Goal: Task Accomplishment & Management: Manage account settings

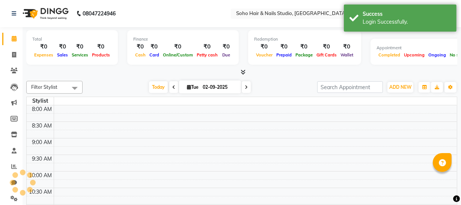
select select "en"
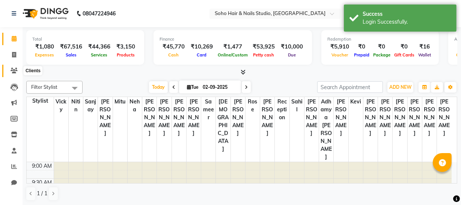
click at [16, 73] on icon at bounding box center [14, 71] width 7 height 6
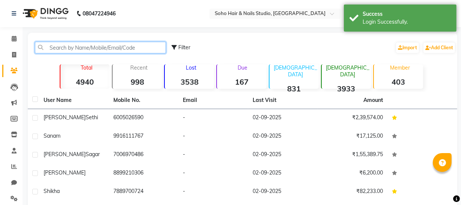
click at [60, 47] on input "text" at bounding box center [100, 48] width 131 height 12
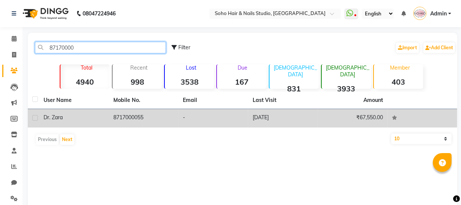
type input "87170000"
click at [90, 122] on td "Dr. Zara" at bounding box center [74, 118] width 70 height 18
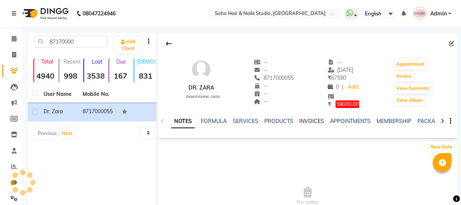
drag, startPoint x: 311, startPoint y: 120, endPoint x: 311, endPoint y: 126, distance: 6.0
click at [311, 120] on link "INVOICES" at bounding box center [311, 120] width 25 height 7
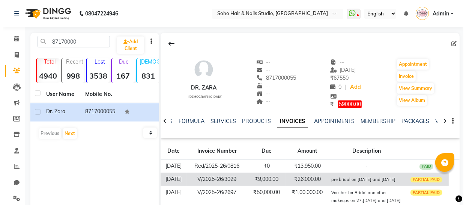
scroll to position [34, 0]
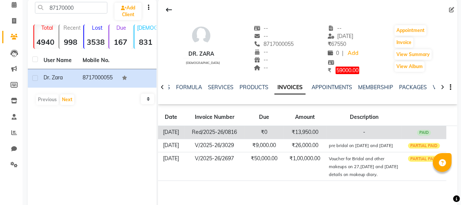
click at [307, 134] on td "₹13,950.00" at bounding box center [305, 131] width 44 height 13
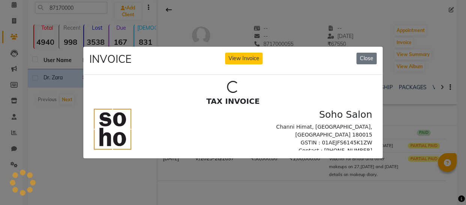
scroll to position [0, 0]
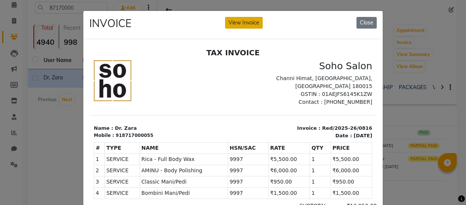
click at [241, 18] on button "View Invoice" at bounding box center [244, 23] width 38 height 12
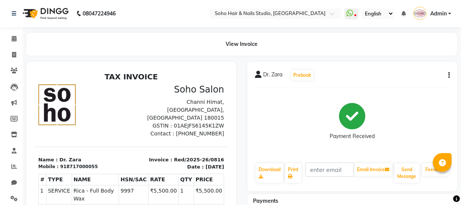
click at [447, 72] on button "button" at bounding box center [447, 75] width 5 height 8
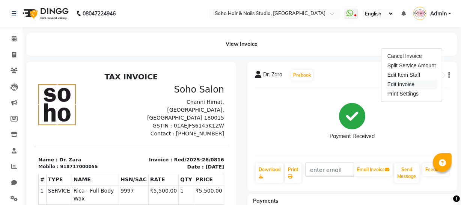
click at [418, 82] on div "Edit Invoice" at bounding box center [411, 84] width 51 height 9
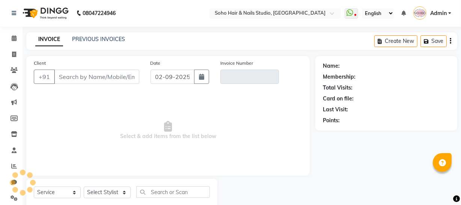
scroll to position [21, 0]
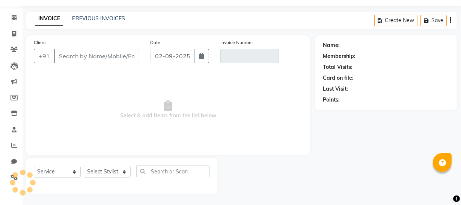
select select "membership"
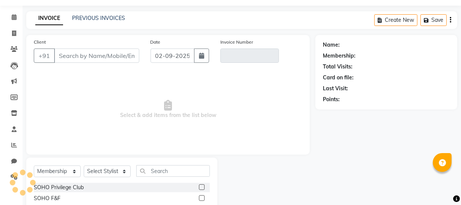
scroll to position [43, 0]
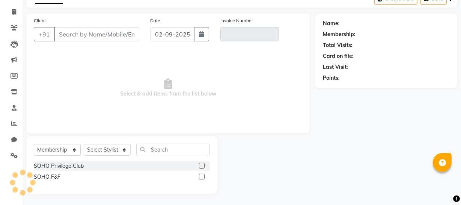
type input "8717000055"
type input "Red/2025-26/0816"
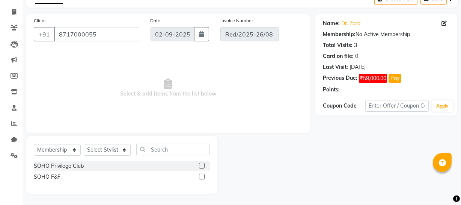
type input "27-08-2025"
select select "select"
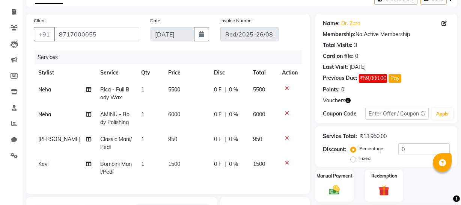
scroll to position [178, 0]
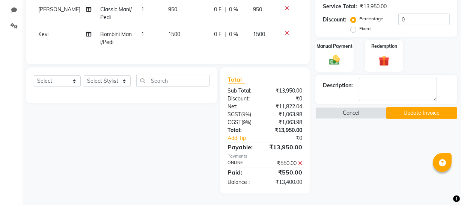
click at [411, 109] on button "Update Invoice" at bounding box center [421, 113] width 71 height 12
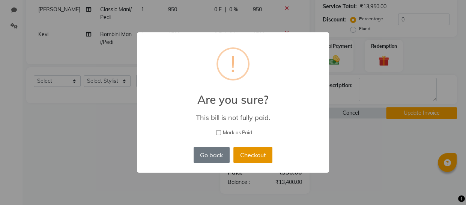
click at [265, 153] on button "Checkout" at bounding box center [252, 154] width 39 height 17
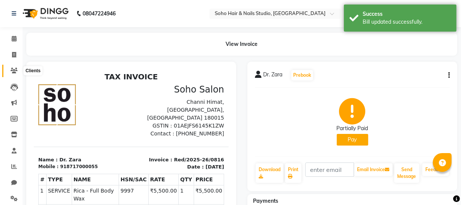
click at [11, 72] on icon at bounding box center [14, 71] width 7 height 6
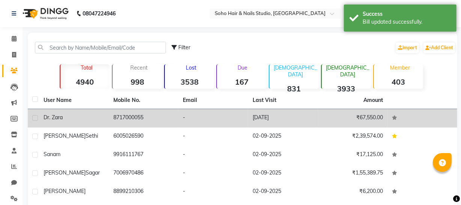
click at [117, 116] on td "8717000055" at bounding box center [144, 118] width 70 height 18
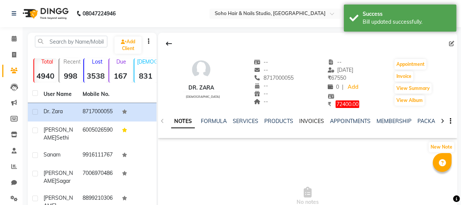
click at [315, 118] on link "INVOICES" at bounding box center [311, 120] width 25 height 7
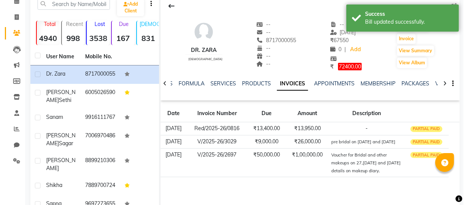
scroll to position [135, 0]
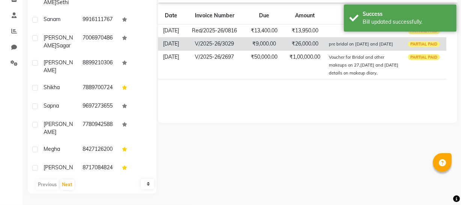
click at [312, 45] on td "₹26,000.00" at bounding box center [305, 43] width 44 height 13
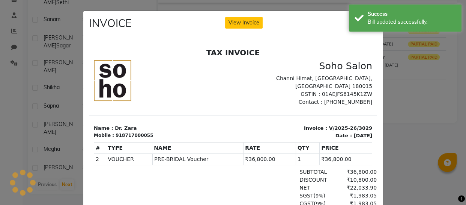
scroll to position [0, 0]
click at [245, 20] on button "View Invoice" at bounding box center [244, 23] width 38 height 12
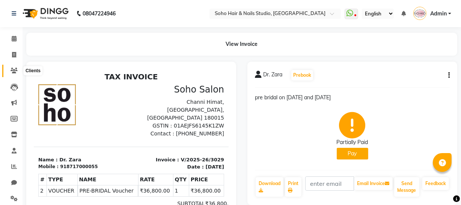
click at [11, 67] on span at bounding box center [14, 70] width 13 height 9
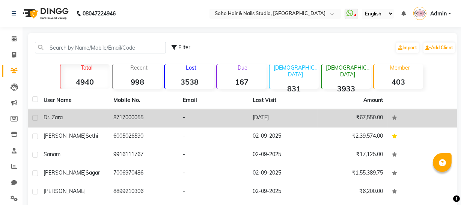
click at [114, 114] on td "8717000055" at bounding box center [144, 118] width 70 height 18
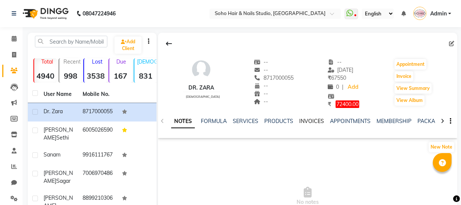
click at [307, 123] on link "INVOICES" at bounding box center [311, 120] width 25 height 7
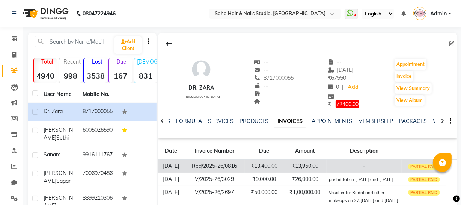
click at [307, 159] on td "₹13,950.00" at bounding box center [305, 165] width 44 height 13
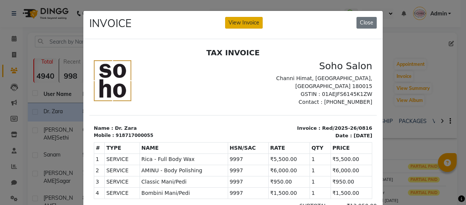
drag, startPoint x: 248, startPoint y: 26, endPoint x: 179, endPoint y: 8, distance: 71.2
click at [248, 26] on button "View Invoice" at bounding box center [244, 23] width 38 height 12
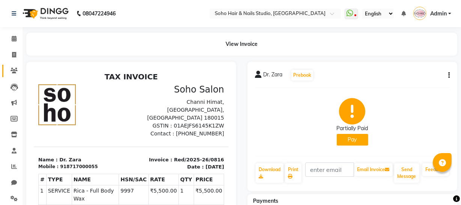
click at [12, 75] on link "Clients" at bounding box center [11, 71] width 18 height 12
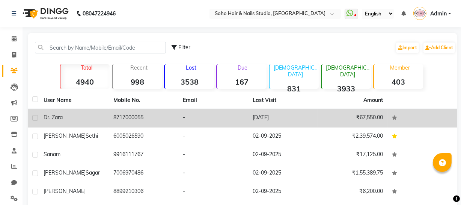
click at [136, 113] on td "8717000055" at bounding box center [144, 118] width 70 height 18
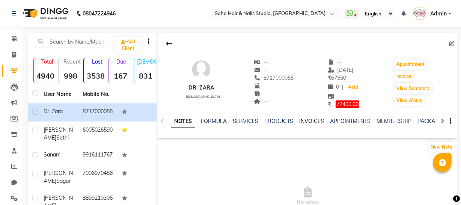
click at [309, 122] on link "INVOICES" at bounding box center [311, 120] width 25 height 7
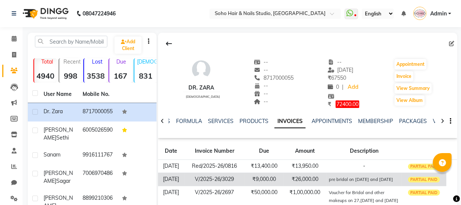
click at [308, 180] on td "₹26,000.00" at bounding box center [305, 178] width 44 height 13
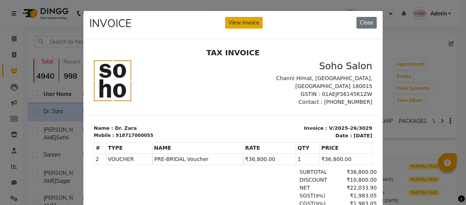
click at [242, 20] on button "View Invoice" at bounding box center [244, 23] width 38 height 12
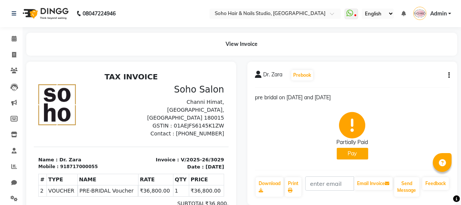
click at [449, 75] on icon "button" at bounding box center [449, 75] width 2 height 0
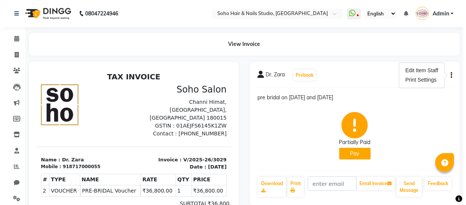
scroll to position [122, 0]
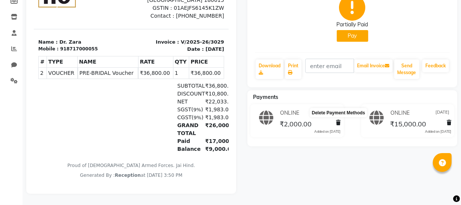
click at [337, 120] on icon at bounding box center [338, 122] width 5 height 5
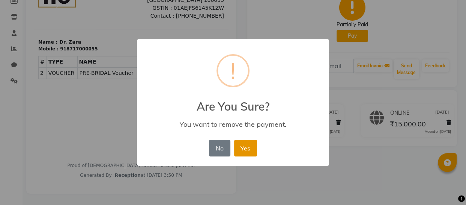
click at [250, 146] on button "Yes" at bounding box center [245, 148] width 23 height 17
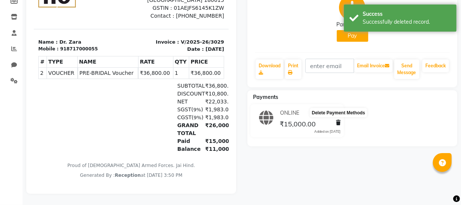
click at [337, 120] on icon at bounding box center [338, 122] width 5 height 5
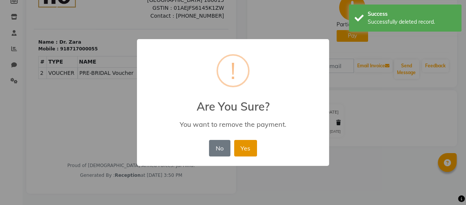
click at [253, 150] on button "Yes" at bounding box center [245, 148] width 23 height 17
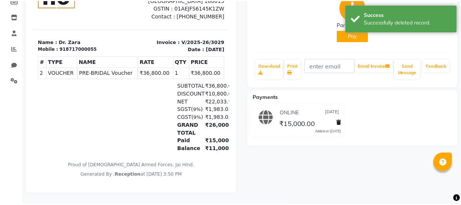
scroll to position [0, 0]
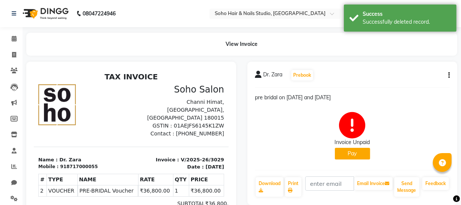
click at [447, 74] on button "button" at bounding box center [447, 75] width 5 height 8
click at [406, 79] on div "Edit Invoice" at bounding box center [419, 79] width 38 height 9
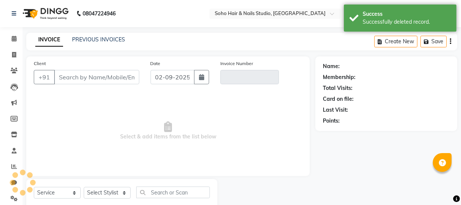
scroll to position [21, 0]
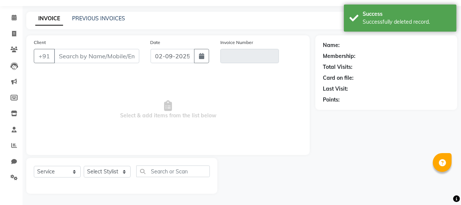
select select "membership"
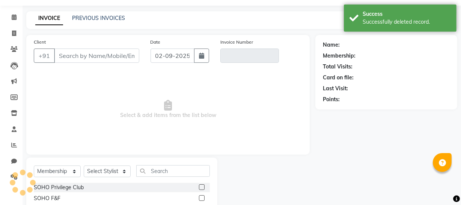
type input "8717000055"
type input "V/2025-26/3029"
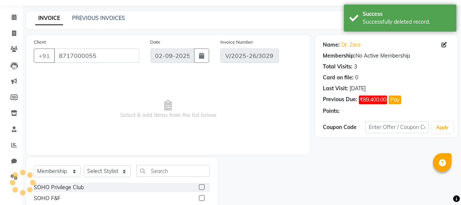
type input "31-07-2025"
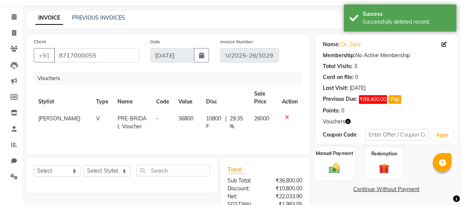
scroll to position [88, 0]
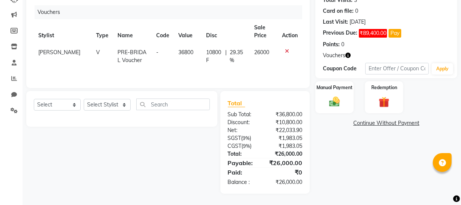
click at [287, 48] on icon at bounding box center [287, 50] width 4 height 5
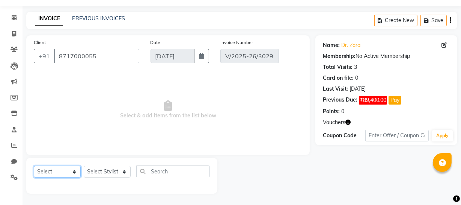
drag, startPoint x: 53, startPoint y: 175, endPoint x: 52, endPoint y: 167, distance: 7.5
click at [53, 174] on select "Select Service Product Membership Package Voucher Prepaid Gift Card" at bounding box center [57, 171] width 47 height 12
select select "V"
click at [34, 165] on select "Select Service Product Membership Package Voucher Prepaid Gift Card" at bounding box center [57, 171] width 47 height 12
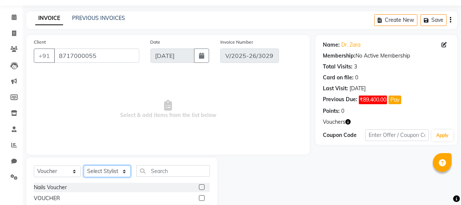
click at [116, 169] on select "Select Stylist Abhishek Kohli Adhamya Bamotra Amit Anita Kumari Arun Sain Aviji…" at bounding box center [107, 171] width 47 height 12
select select "22783"
click at [84, 165] on select "Select Stylist Abhishek Kohli Adhamya Bamotra Amit Anita Kumari Arun Sain Aviji…" at bounding box center [107, 171] width 47 height 12
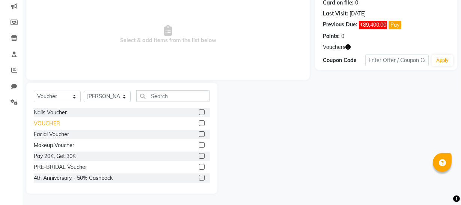
click at [59, 123] on div "VOUCHER" at bounding box center [47, 123] width 26 height 8
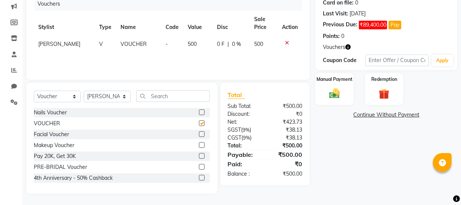
checkbox input "false"
click at [195, 38] on td "500" at bounding box center [197, 44] width 29 height 17
select select "22783"
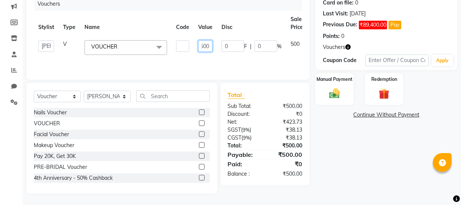
scroll to position [0, 29]
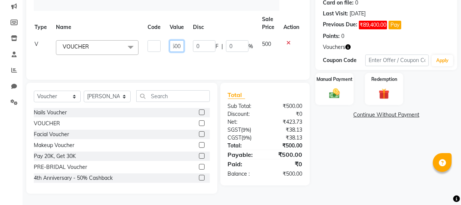
drag, startPoint x: 197, startPoint y: 45, endPoint x: 336, endPoint y: 28, distance: 140.6
click at [336, 28] on div "Client +91 8717000055 Date 31-07-2025 Invoice Number V/2025-26/3029 Vouchers St…" at bounding box center [242, 76] width 442 height 233
type input "2000"
click at [324, 126] on div "Name: Dr. Zara Membership: No Active Membership Total Visits: 3 Card on file: 0…" at bounding box center [388, 76] width 147 height 233
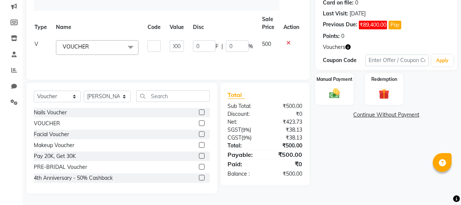
scroll to position [0, 6]
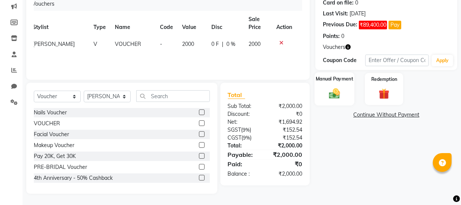
click at [346, 94] on div "Manual Payment" at bounding box center [334, 88] width 40 height 33
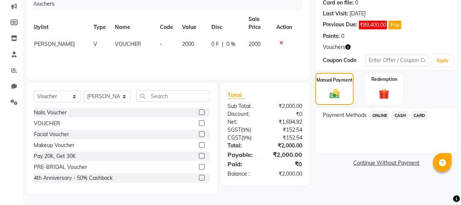
click at [381, 114] on span "ONLINE" at bounding box center [380, 115] width 20 height 9
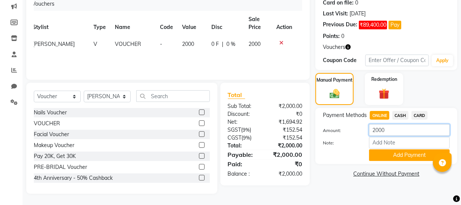
drag, startPoint x: 402, startPoint y: 130, endPoint x: 342, endPoint y: 121, distance: 61.1
click at [348, 122] on div "Payment Methods ONLINE CASH CARD Amount: 2000 Note: Add Payment" at bounding box center [386, 136] width 127 height 50
type input "0"
click at [364, 115] on span "Payment Methods" at bounding box center [345, 115] width 44 height 8
click at [401, 160] on button "Add Payment" at bounding box center [409, 155] width 81 height 12
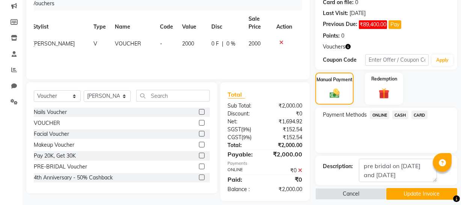
scroll to position [104, 0]
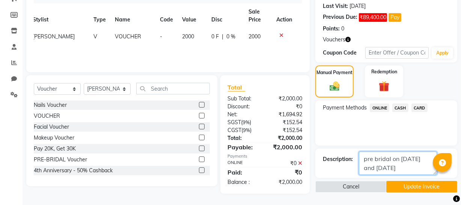
drag, startPoint x: 400, startPoint y: 171, endPoint x: 312, endPoint y: 123, distance: 99.6
click at [310, 124] on div "Client +91 8717000055 Date 31-07-2025 Invoice Number V/2025-26/3029 Vouchers St…" at bounding box center [242, 73] width 442 height 241
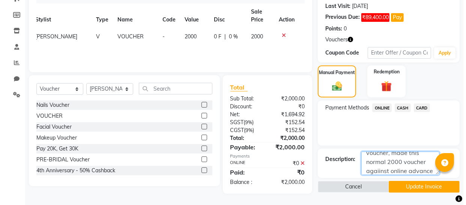
scroll to position [24, 0]
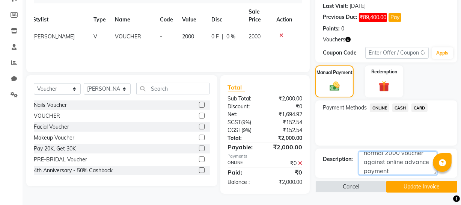
type textarea "Cancelled, pre-brdial voucher, made this normal 2000 voucher against online adv…"
click at [423, 181] on button "Update Invoice" at bounding box center [421, 187] width 71 height 12
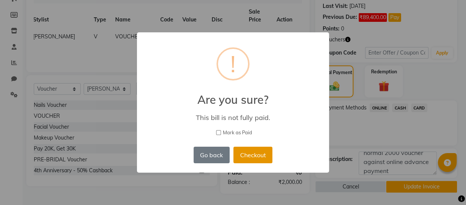
click at [258, 155] on button "Checkout" at bounding box center [252, 154] width 39 height 17
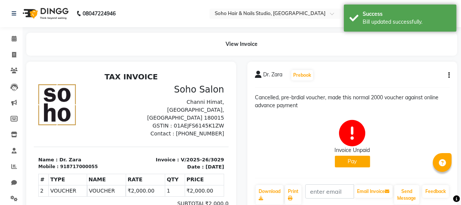
click at [359, 161] on button "Pay" at bounding box center [352, 161] width 35 height 12
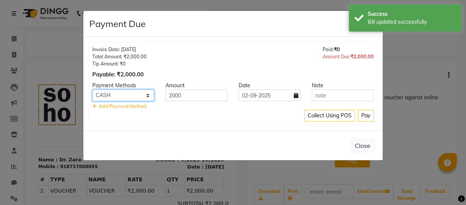
drag, startPoint x: 138, startPoint y: 90, endPoint x: 138, endPoint y: 99, distance: 9.0
click at [138, 90] on select "ONLINE CASH CARD" at bounding box center [123, 95] width 62 height 12
select select "3"
click at [92, 89] on select "ONLINE CASH CARD" at bounding box center [123, 95] width 62 height 12
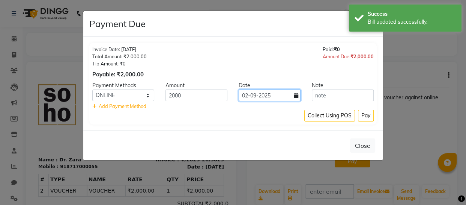
click at [276, 95] on input "02-09-2025" at bounding box center [270, 95] width 62 height 12
select select "9"
select select "2025"
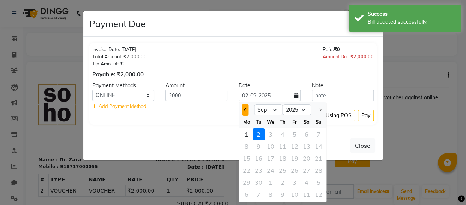
click at [245, 111] on button "Previous month" at bounding box center [245, 110] width 6 height 12
click at [246, 113] on button "Previous month" at bounding box center [245, 110] width 6 height 12
select select "7"
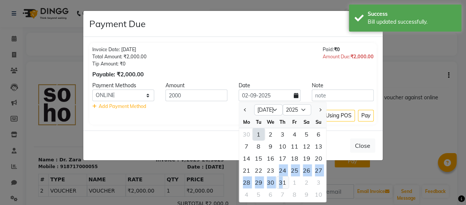
drag, startPoint x: 280, startPoint y: 175, endPoint x: 281, endPoint y: 182, distance: 7.3
click at [281, 182] on ngb-datepicker-month "Mo Tu We Th Fr Sa Su 30 1 2 3 4 5 6 7 8 9 10 11 12 13 14 15 16 17 18 19 20 21 2…" at bounding box center [282, 159] width 87 height 86
click at [281, 182] on div "31" at bounding box center [283, 182] width 12 height 12
type input "31-07-2025"
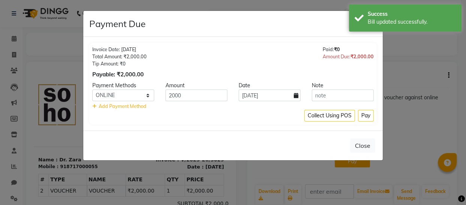
click at [269, 135] on div "Close" at bounding box center [232, 145] width 299 height 30
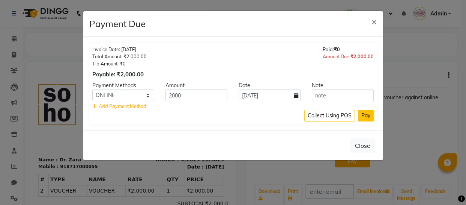
click at [370, 113] on button "Pay" at bounding box center [366, 116] width 16 height 12
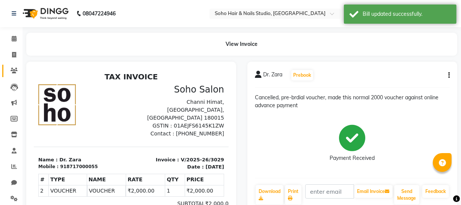
click at [16, 65] on link "Clients" at bounding box center [11, 71] width 18 height 12
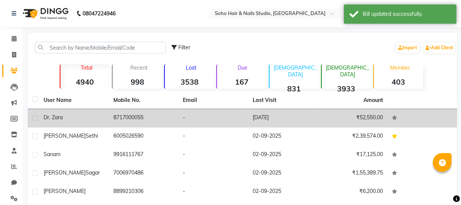
click at [179, 120] on td "-" at bounding box center [213, 118] width 70 height 18
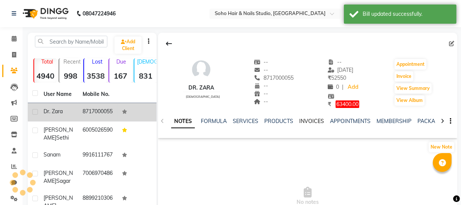
click at [311, 123] on link "INVOICES" at bounding box center [311, 120] width 25 height 7
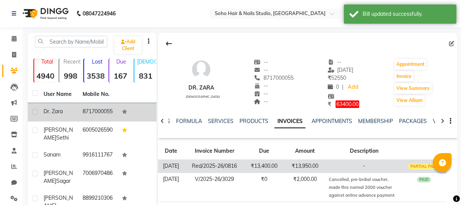
click at [310, 164] on td "₹13,950.00" at bounding box center [305, 165] width 44 height 13
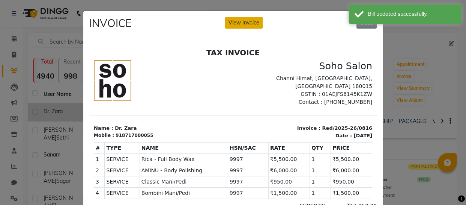
drag, startPoint x: 250, startPoint y: 26, endPoint x: 255, endPoint y: 44, distance: 18.2
click at [250, 26] on button "View Invoice" at bounding box center [244, 23] width 38 height 12
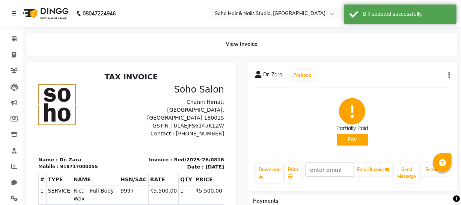
click at [450, 75] on div "Dr. Zara Prebook Partially Paid Pay Download Print Email Invoice Send Message F…" at bounding box center [352, 126] width 210 height 129
click at [446, 75] on button "button" at bounding box center [447, 75] width 5 height 8
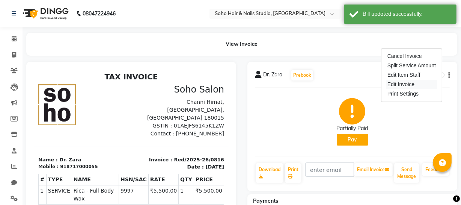
click at [418, 85] on div "Edit Invoice" at bounding box center [411, 84] width 51 height 9
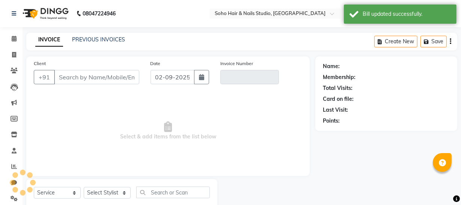
scroll to position [21, 0]
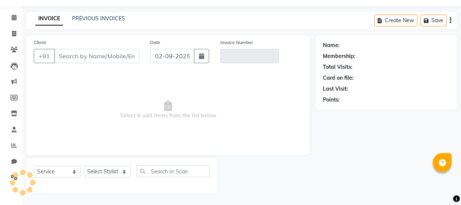
select select "membership"
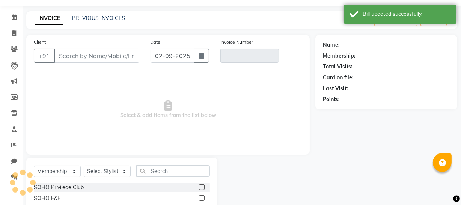
type input "8717000055"
type input "Red/2025-26/0816"
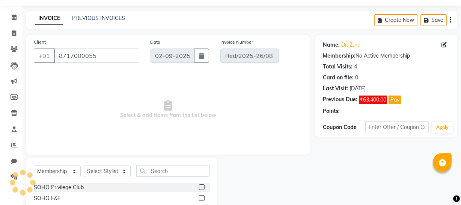
type input "27-08-2025"
select select "select"
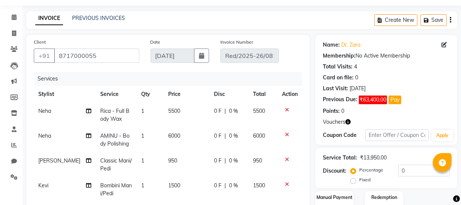
scroll to position [90, 0]
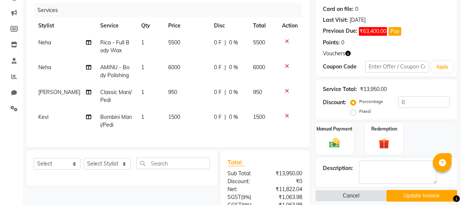
click at [286, 64] on icon at bounding box center [287, 65] width 4 height 5
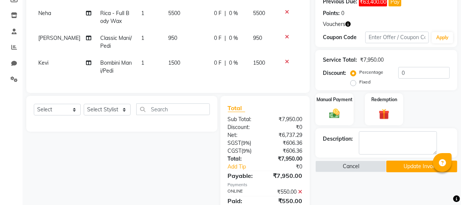
scroll to position [85, 0]
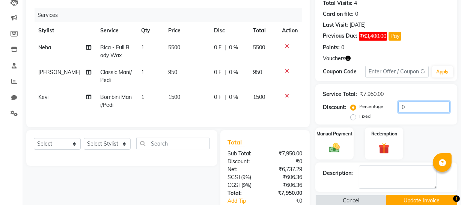
drag, startPoint x: 404, startPoint y: 107, endPoint x: 341, endPoint y: 95, distance: 64.2
click at [341, 95] on div "Service Total: ₹7,950.00 Discount: Percentage Fixed 0" at bounding box center [386, 104] width 127 height 34
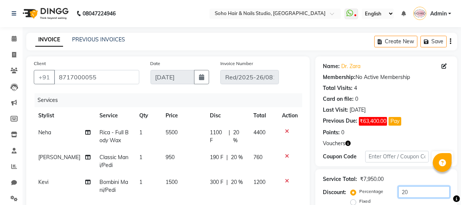
scroll to position [153, 0]
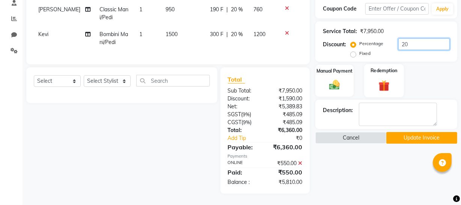
type input "20"
click at [374, 64] on div "Redemption" at bounding box center [384, 80] width 40 height 33
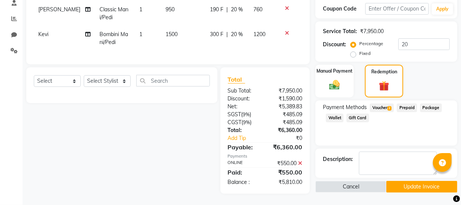
click at [389, 103] on span "Voucher 2" at bounding box center [382, 107] width 24 height 9
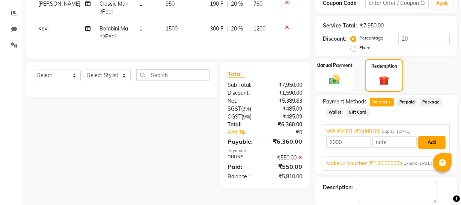
click at [429, 140] on button "Add" at bounding box center [431, 142] width 27 height 13
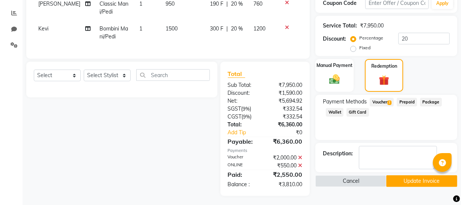
scroll to position [161, 0]
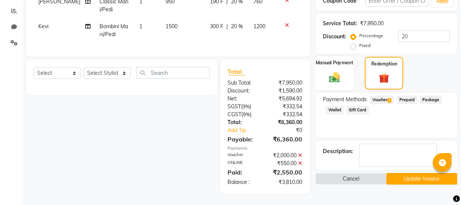
click at [337, 59] on label "Manual Payment" at bounding box center [335, 62] width 38 height 7
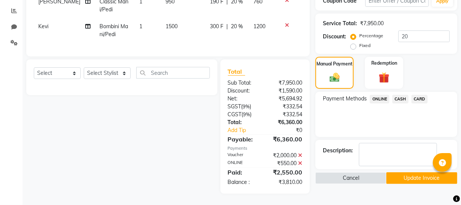
click at [411, 172] on button "Update Invoice" at bounding box center [421, 178] width 71 height 12
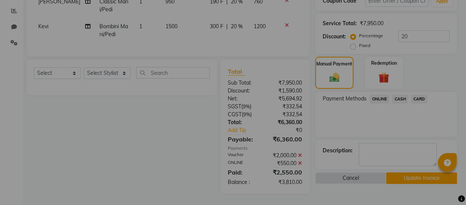
checkbox input "false"
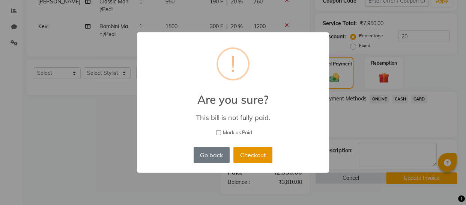
click at [265, 155] on button "Checkout" at bounding box center [252, 154] width 39 height 17
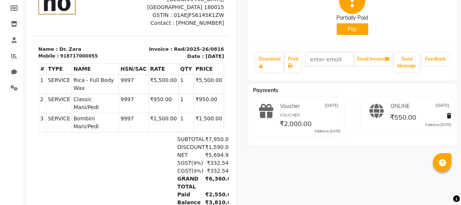
scroll to position [42, 0]
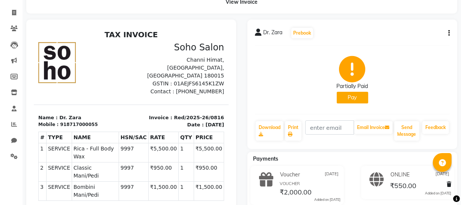
drag, startPoint x: 456, startPoint y: 31, endPoint x: 452, endPoint y: 31, distance: 4.1
click at [456, 31] on div "Dr. Zara Prebook Partially Paid Pay Download Print Email Invoice Send Message F…" at bounding box center [352, 84] width 210 height 129
click at [449, 33] on icon "button" at bounding box center [449, 33] width 2 height 0
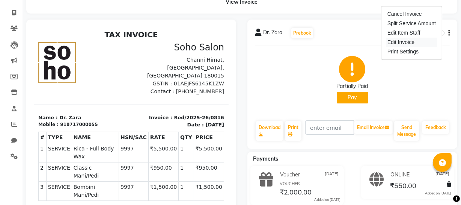
click at [426, 44] on div "Edit Invoice" at bounding box center [411, 42] width 51 height 9
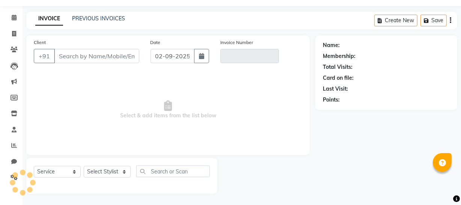
scroll to position [21, 0]
select select "membership"
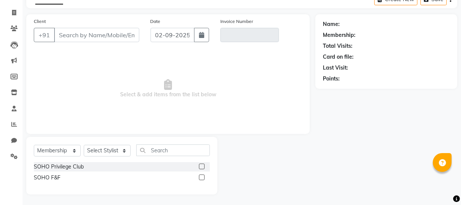
type input "8717000055"
type input "Red/2025-26/0816"
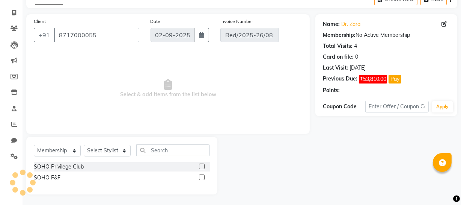
type input "27-08-2025"
select select "select"
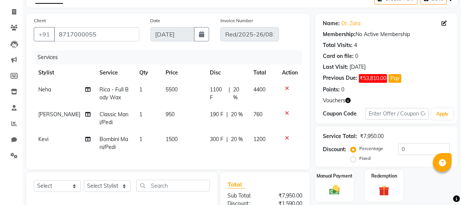
scroll to position [111, 0]
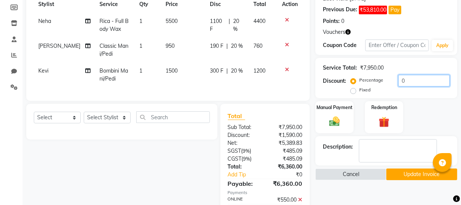
drag, startPoint x: 413, startPoint y: 81, endPoint x: 349, endPoint y: 78, distance: 63.5
click at [349, 78] on div "Discount: Percentage Fixed 0" at bounding box center [386, 85] width 127 height 20
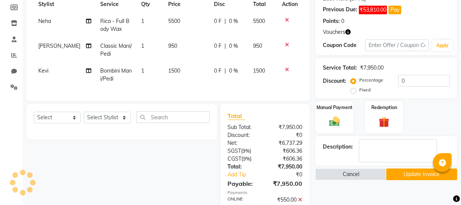
scroll to position [153, 0]
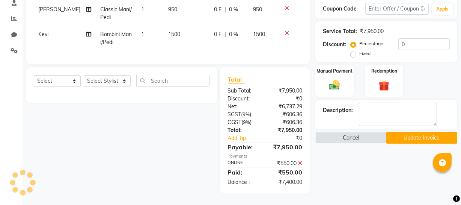
click at [408, 132] on button "Update Invoice" at bounding box center [421, 138] width 71 height 12
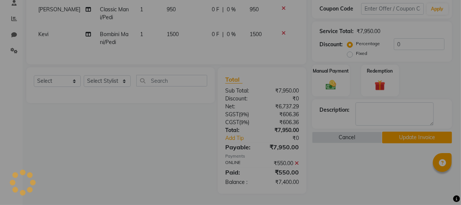
checkbox input "false"
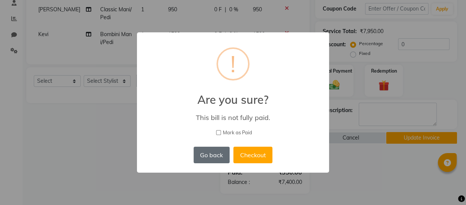
click at [204, 153] on button "Go back" at bounding box center [212, 154] width 36 height 17
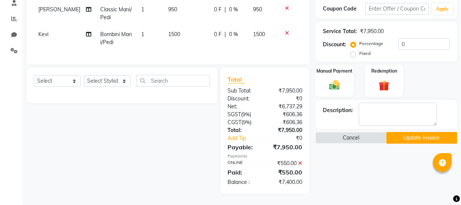
click at [301, 162] on icon at bounding box center [300, 162] width 4 height 5
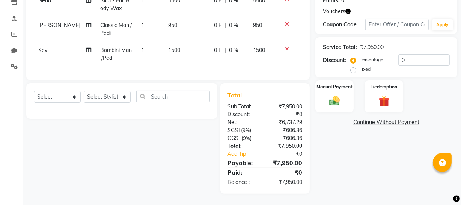
scroll to position [137, 0]
click at [393, 118] on link "Continue Without Payment" at bounding box center [386, 122] width 139 height 8
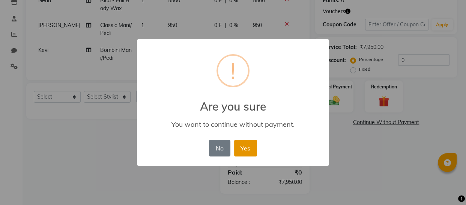
click at [249, 147] on button "Yes" at bounding box center [245, 148] width 23 height 17
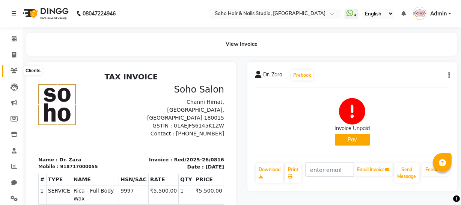
click at [18, 73] on span at bounding box center [14, 70] width 13 height 9
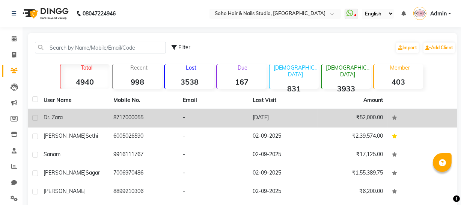
click at [133, 114] on td "8717000055" at bounding box center [144, 118] width 70 height 18
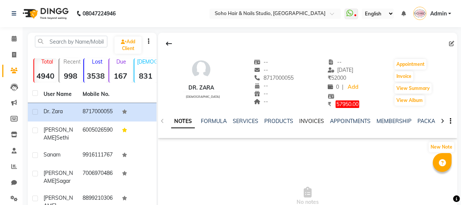
click at [308, 123] on link "INVOICES" at bounding box center [311, 120] width 25 height 7
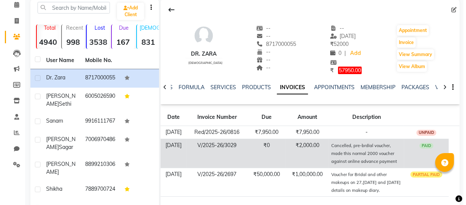
scroll to position [68, 0]
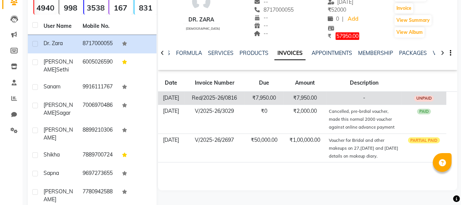
click at [370, 102] on td "-" at bounding box center [363, 97] width 75 height 13
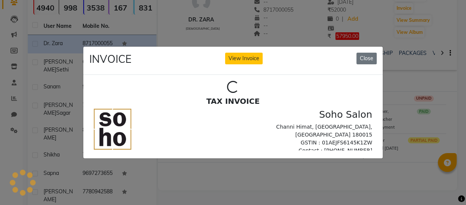
scroll to position [0, 0]
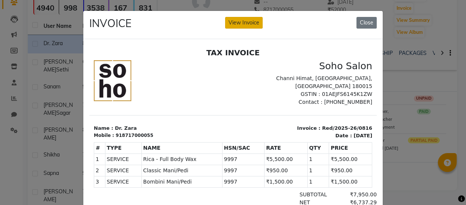
click at [248, 21] on button "View Invoice" at bounding box center [244, 23] width 38 height 12
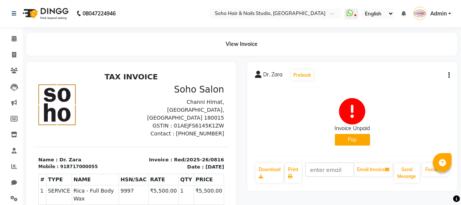
scroll to position [102, 0]
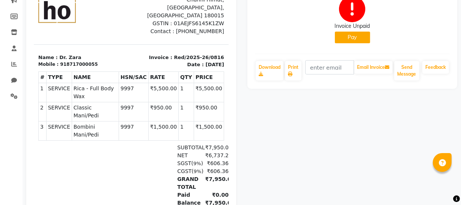
drag, startPoint x: 73, startPoint y: 105, endPoint x: 146, endPoint y: 107, distance: 72.8
click at [146, 121] on tr "3 SERVICE SERVICE Bombini Mani/Pedi 9997 ₹1,500.00" at bounding box center [130, 130] width 185 height 19
click at [172, 121] on td "₹1,500.00" at bounding box center [163, 130] width 30 height 19
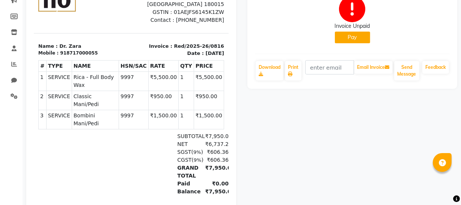
scroll to position [34, 0]
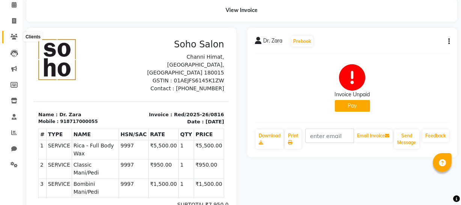
click at [12, 37] on icon at bounding box center [14, 37] width 7 height 6
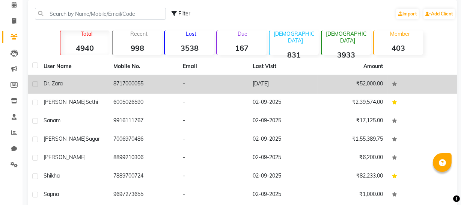
click at [144, 82] on td "8717000055" at bounding box center [144, 84] width 70 height 18
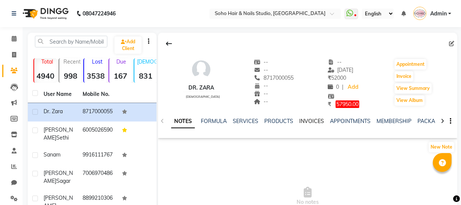
click at [309, 123] on div "NOTES FORMULA SERVICES PRODUCTS INVOICES APPOINTMENTS MEMBERSHIP PACKAGES VOUCH…" at bounding box center [298, 124] width 255 height 14
click at [309, 123] on link "INVOICES" at bounding box center [311, 120] width 25 height 7
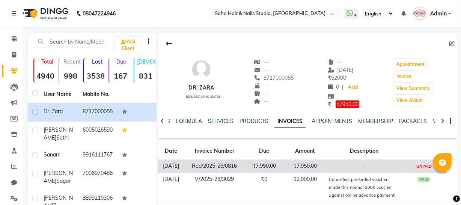
click at [333, 165] on td "-" at bounding box center [363, 165] width 75 height 13
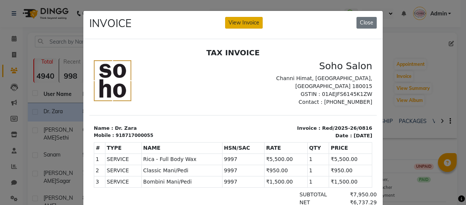
click at [247, 25] on button "View Invoice" at bounding box center [244, 23] width 38 height 12
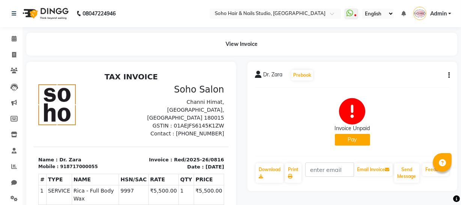
click at [446, 75] on button "button" at bounding box center [447, 75] width 5 height 8
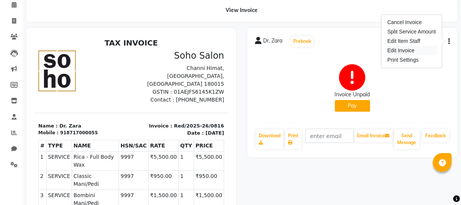
click at [405, 50] on div "Edit Invoice" at bounding box center [411, 50] width 51 height 9
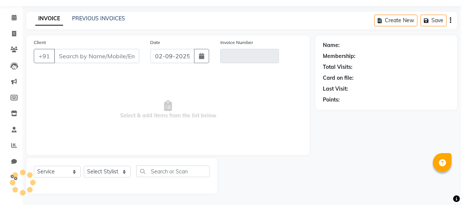
scroll to position [21, 0]
select select "membership"
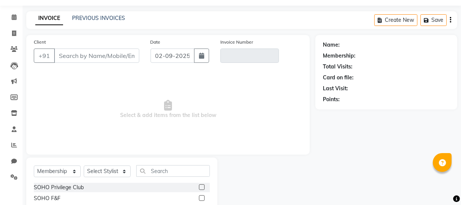
scroll to position [34, 0]
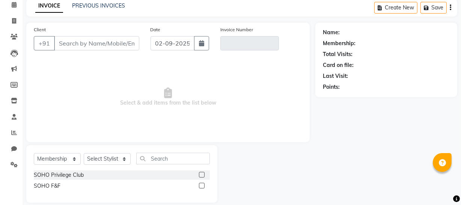
type input "8717000055"
type input "Red/2025-26/0816"
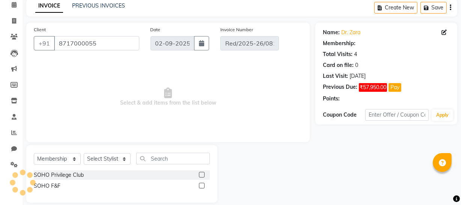
type input "27-08-2025"
select select "select"
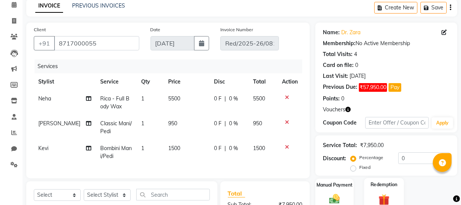
click at [386, 178] on div "Redemption" at bounding box center [384, 194] width 40 height 33
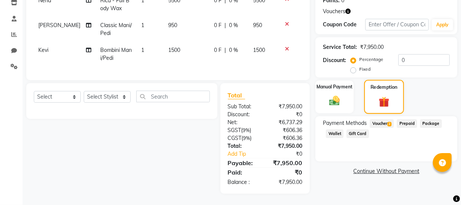
click at [387, 96] on img at bounding box center [384, 101] width 17 height 13
click at [386, 122] on div "Voucher 2" at bounding box center [380, 124] width 27 height 10
click at [387, 119] on span "Voucher 2" at bounding box center [382, 123] width 24 height 9
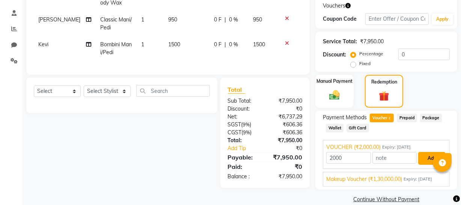
click at [421, 159] on button "Add" at bounding box center [431, 158] width 27 height 13
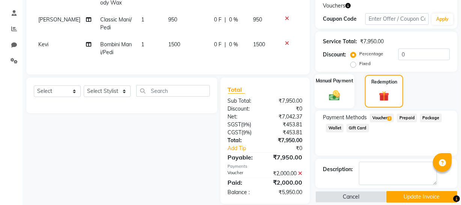
scroll to position [153, 0]
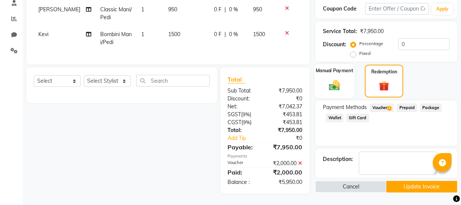
click at [350, 79] on div "Manual Payment" at bounding box center [334, 81] width 40 height 34
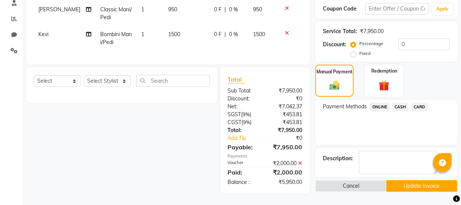
click at [384, 102] on span "ONLINE" at bounding box center [380, 106] width 20 height 9
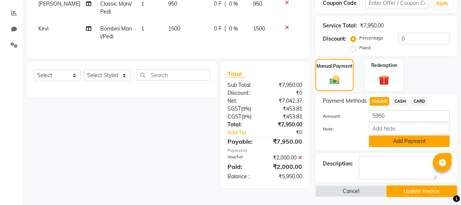
click at [403, 137] on button "Add Payment" at bounding box center [409, 141] width 81 height 12
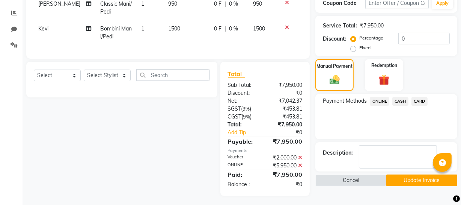
scroll to position [161, 0]
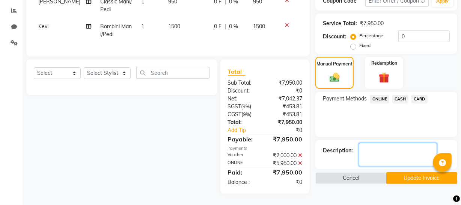
click at [398, 148] on textarea at bounding box center [398, 154] width 78 height 23
type textarea "Total Paid"
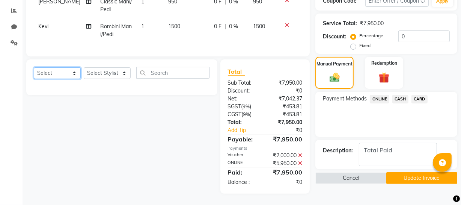
click at [53, 74] on select "Select Service Product Membership Package Voucher Prepaid Gift Card" at bounding box center [57, 73] width 47 height 12
select select "V"
click at [34, 67] on select "Select Service Product Membership Package Voucher Prepaid Gift Card" at bounding box center [57, 73] width 47 height 12
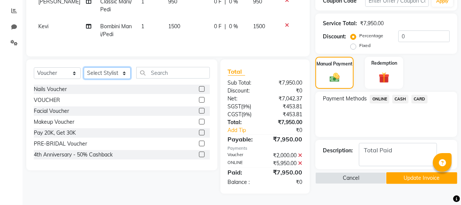
drag, startPoint x: 105, startPoint y: 72, endPoint x: 101, endPoint y: 62, distance: 11.4
click at [105, 72] on select "Select Stylist Abhishek Kohli Adhamya Bamotra Amit Anita Kumari Arun Sain Aviji…" at bounding box center [107, 73] width 47 height 12
click at [108, 65] on div "Select Service Product Membership Package Voucher Prepaid Gift Card Select Styl…" at bounding box center [121, 114] width 191 height 111
click at [106, 75] on select "Select Stylist Abhishek Kohli Adhamya Bamotra Amit Anita Kumari Arun Sain Aviji…" at bounding box center [107, 73] width 47 height 12
select select "22783"
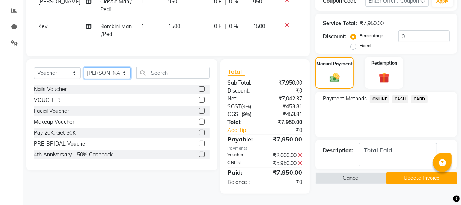
click at [84, 67] on select "Select Stylist Abhishek Kohli Adhamya Bamotra Amit Anita Kumari Arun Sain Aviji…" at bounding box center [107, 73] width 47 height 12
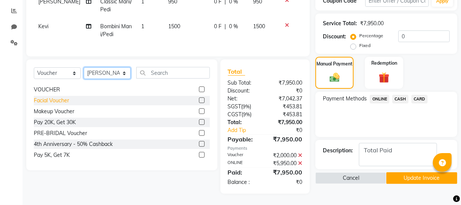
scroll to position [0, 0]
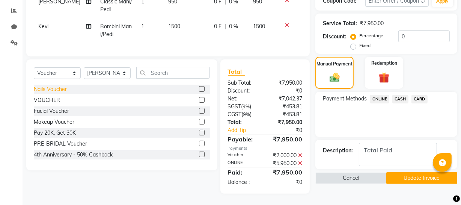
click at [54, 90] on div "Nails Voucher" at bounding box center [50, 89] width 33 height 8
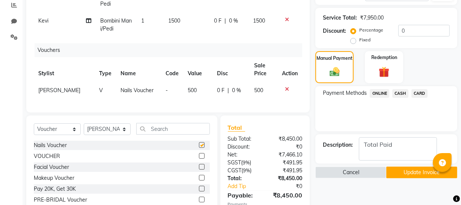
checkbox input "false"
click at [285, 89] on icon at bounding box center [287, 88] width 4 height 5
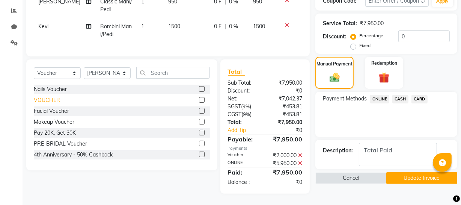
click at [53, 99] on div "VOUCHER" at bounding box center [47, 100] width 26 height 8
checkbox input "false"
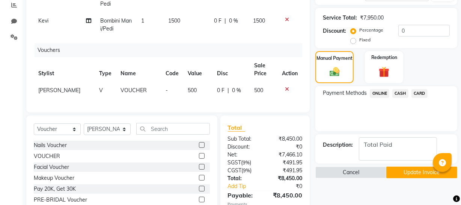
scroll to position [222, 0]
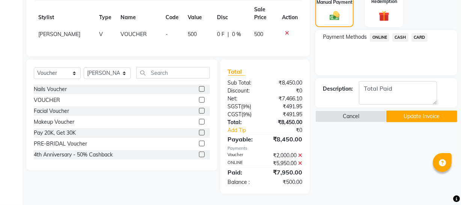
click at [188, 31] on span "500" at bounding box center [192, 34] width 9 height 7
select select "22783"
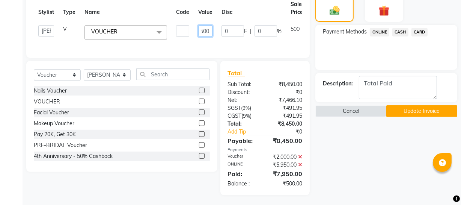
scroll to position [0, 29]
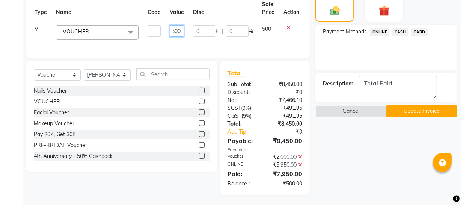
drag, startPoint x: 196, startPoint y: 31, endPoint x: 304, endPoint y: 18, distance: 108.8
type input "9600"
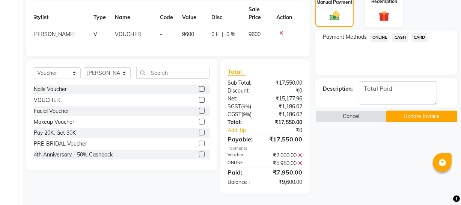
click at [352, 48] on div "Payment Methods ONLINE CASH CARD" at bounding box center [386, 52] width 142 height 45
click at [386, 33] on span "ONLINE" at bounding box center [380, 37] width 20 height 9
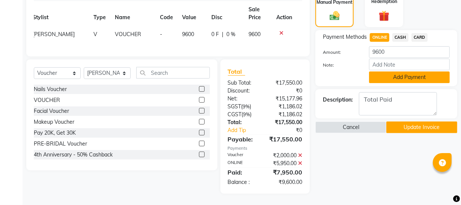
click at [406, 71] on button "Add Payment" at bounding box center [409, 77] width 81 height 12
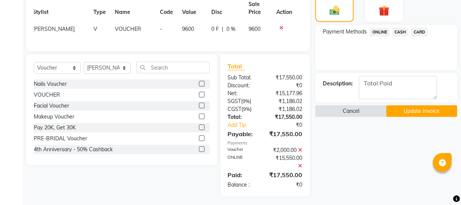
scroll to position [230, 0]
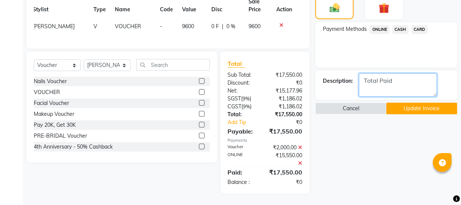
click at [405, 73] on textarea at bounding box center [398, 84] width 78 height 23
type textarea "Total Paid: Rs 15550 on this day, AMINUPolish refunded and pre bridal voucher c…"
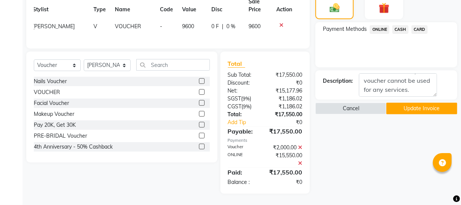
click at [403, 102] on button "Update Invoice" at bounding box center [421, 108] width 71 height 12
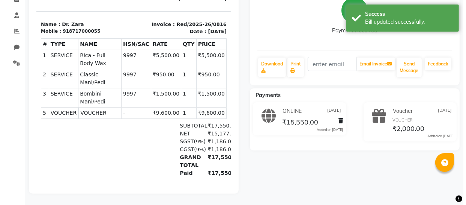
scroll to position [38, 0]
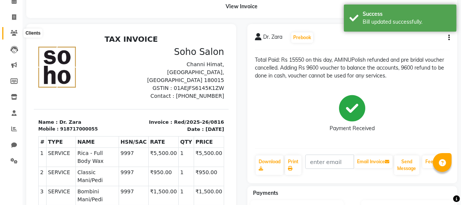
drag, startPoint x: 13, startPoint y: 29, endPoint x: 13, endPoint y: 33, distance: 3.8
click at [13, 29] on span at bounding box center [14, 33] width 13 height 9
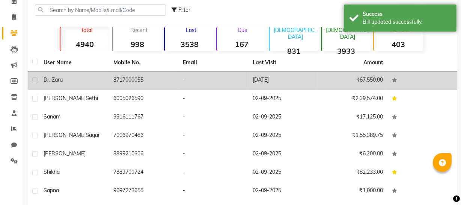
click at [191, 87] on td "-" at bounding box center [213, 80] width 70 height 18
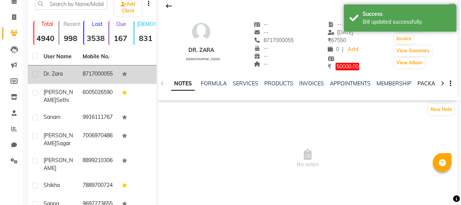
click at [419, 83] on link "PACKAGES" at bounding box center [431, 83] width 28 height 7
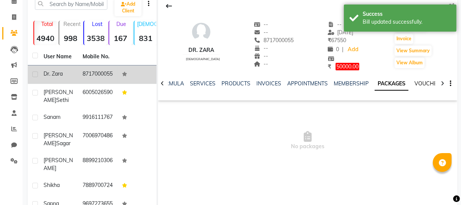
click at [426, 84] on link "VOUCHERS" at bounding box center [429, 83] width 30 height 7
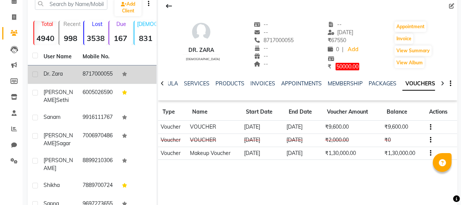
click at [432, 125] on td at bounding box center [440, 126] width 33 height 13
click at [430, 127] on icon "button" at bounding box center [431, 127] width 2 height 0
click at [409, 121] on div "Edit" at bounding box center [410, 121] width 18 height 9
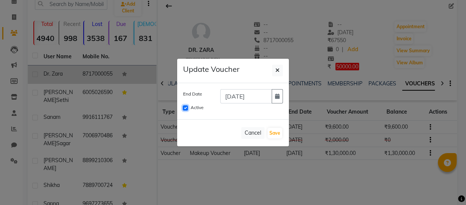
click at [185, 107] on input "Active" at bounding box center [185, 107] width 5 height 5
checkbox input "false"
click at [280, 131] on button "Save" at bounding box center [275, 133] width 15 height 11
checkbox input "false"
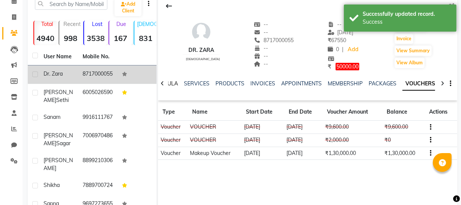
click at [175, 82] on ul "NOTES FORMULA SERVICES PRODUCTS INVOICES APPOINTMENTS MEMBERSHIP PACKAGES VOUCH…" at bounding box center [367, 84] width 476 height 8
click at [172, 83] on link "FORMULA" at bounding box center [165, 83] width 26 height 7
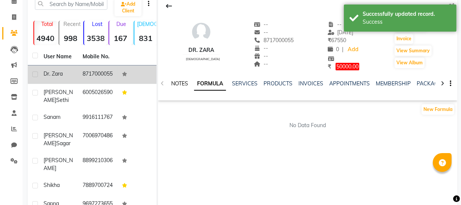
click at [181, 84] on link "NOTES" at bounding box center [179, 83] width 17 height 7
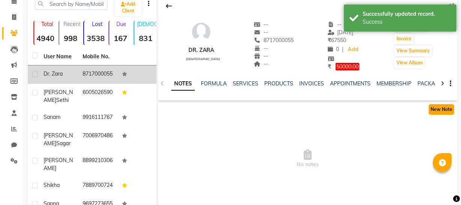
click at [436, 106] on button "New Note" at bounding box center [442, 109] width 26 height 11
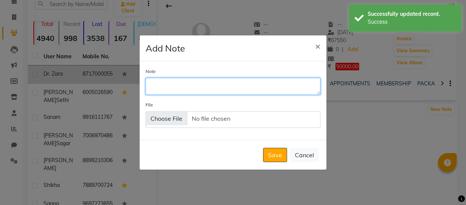
click at [208, 82] on textarea "Note" at bounding box center [233, 86] width 175 height 17
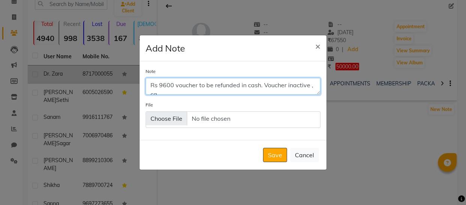
scroll to position [3, 0]
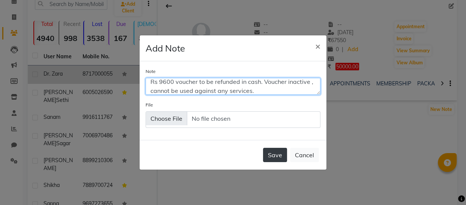
type textarea "Rs 9600 voucher to be refunded in cash. Voucher inactive , cannot be used again…"
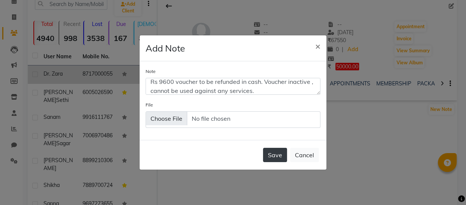
click at [277, 153] on button "Save" at bounding box center [275, 154] width 24 height 14
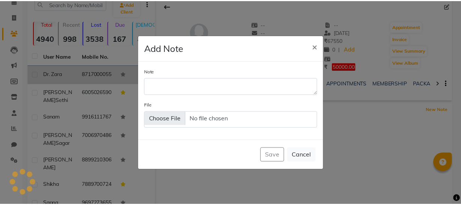
scroll to position [0, 0]
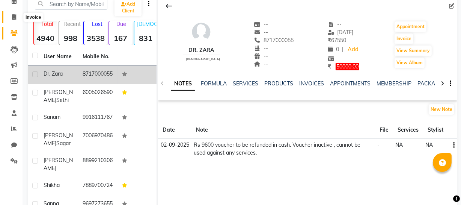
click at [11, 16] on span at bounding box center [14, 17] width 13 height 9
select select "735"
select select "service"
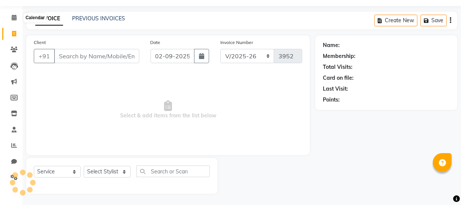
scroll to position [21, 0]
click at [105, 18] on link "PREVIOUS INVOICES" at bounding box center [98, 18] width 53 height 7
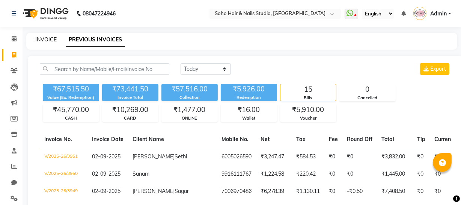
click at [49, 37] on link "INVOICE" at bounding box center [45, 39] width 21 height 7
select select "735"
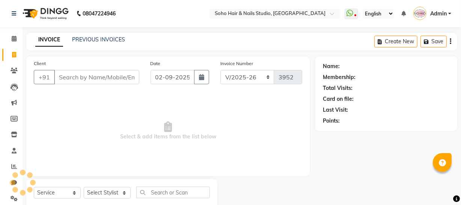
scroll to position [21, 0]
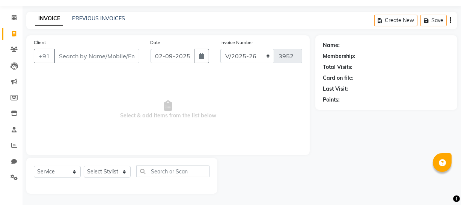
select select "membership"
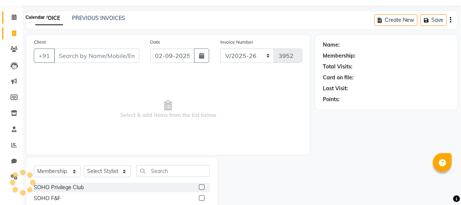
drag, startPoint x: 26, startPoint y: 24, endPoint x: 10, endPoint y: 12, distance: 19.8
click at [10, 12] on app-home "08047224946 Select Location × Soho Hair & Nails Studio, Jammu WhatsApp Status ✕…" at bounding box center [230, 102] width 461 height 247
click at [15, 19] on icon at bounding box center [14, 17] width 5 height 6
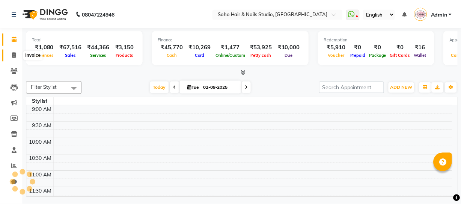
scroll to position [296, 0]
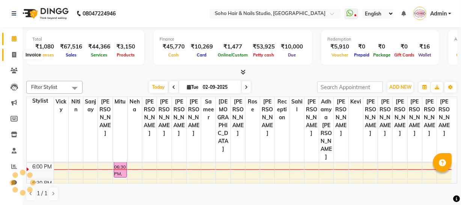
click at [10, 58] on span at bounding box center [14, 55] width 13 height 9
select select "service"
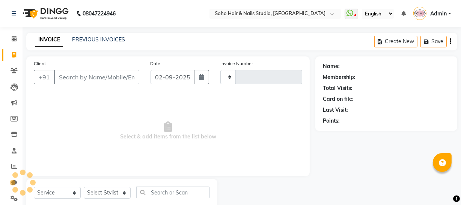
type input "3952"
select select "735"
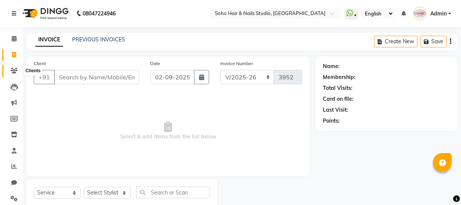
click at [11, 71] on icon at bounding box center [14, 71] width 7 height 6
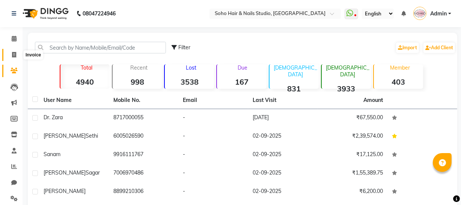
click at [14, 53] on icon at bounding box center [14, 55] width 4 height 6
select select "735"
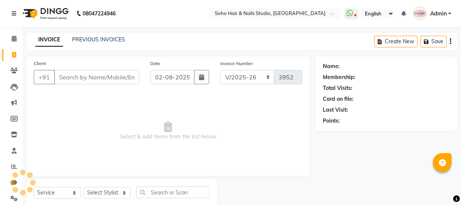
scroll to position [21, 0]
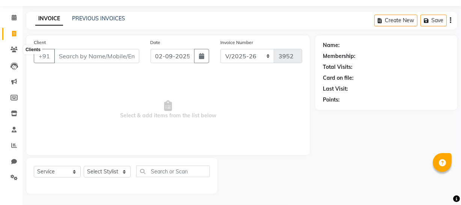
select select "membership"
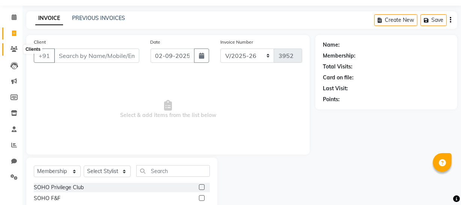
click at [13, 50] on icon at bounding box center [14, 49] width 7 height 6
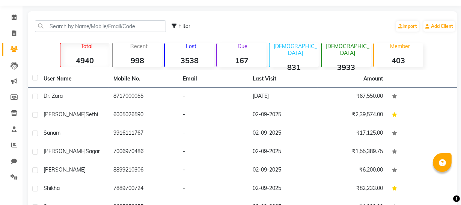
scroll to position [8, 0]
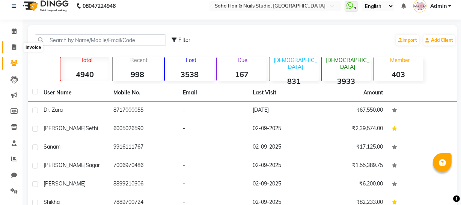
click at [15, 45] on icon at bounding box center [14, 47] width 4 height 6
select select "service"
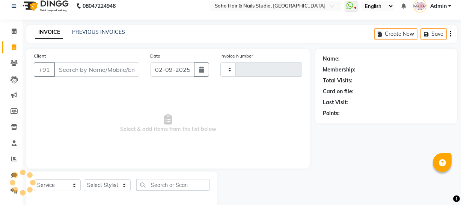
type input "3952"
select select "735"
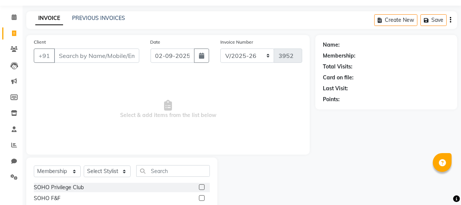
drag, startPoint x: 27, startPoint y: 178, endPoint x: 33, endPoint y: 176, distance: 6.3
click at [28, 178] on div "Select Service Product Membership Package Voucher Prepaid Gift Card Select Styl…" at bounding box center [121, 185] width 191 height 57
click at [42, 170] on select "Select Service Product Membership Package Voucher Prepaid Gift Card" at bounding box center [57, 171] width 47 height 12
select select "service"
click at [34, 165] on select "Select Service Product Membership Package Voucher Prepaid Gift Card" at bounding box center [57, 171] width 47 height 12
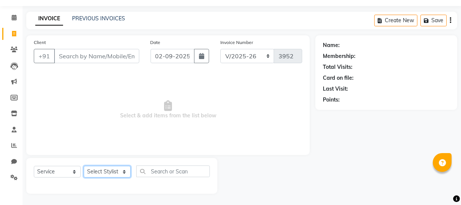
click at [98, 171] on select "Select Stylist Abhishek Kohli Adhamya Bamotra Amit Anita Kumari Arun Sain Aviji…" at bounding box center [107, 171] width 47 height 12
select select "85858"
click at [84, 165] on select "Select Stylist Abhishek Kohli Adhamya Bamotra Amit Anita Kumari Arun Sain Aviji…" at bounding box center [107, 171] width 47 height 12
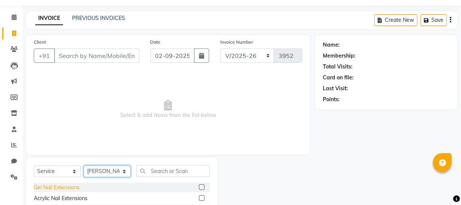
scroll to position [90, 0]
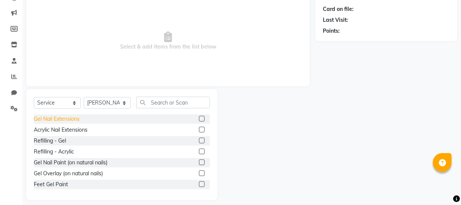
click at [76, 120] on div "Gel Nail Extensions" at bounding box center [57, 119] width 46 height 8
checkbox input "false"
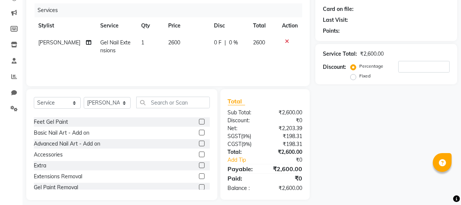
scroll to position [68, 0]
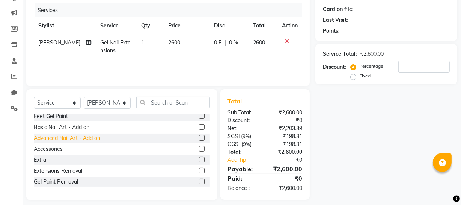
click at [69, 139] on div "Advanced Nail Art - Add on" at bounding box center [67, 138] width 66 height 8
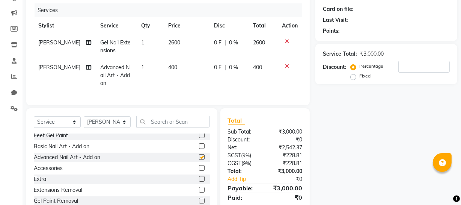
checkbox input "false"
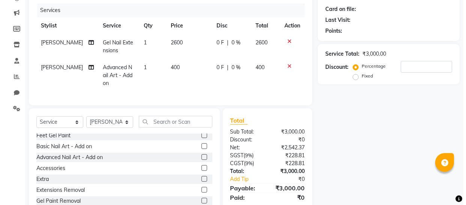
scroll to position [21, 0]
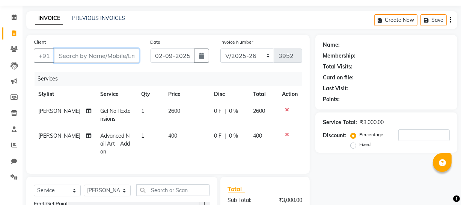
type input "9"
type input "0"
type input "9858250000"
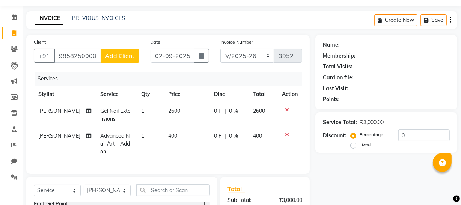
click at [117, 55] on span "Add Client" at bounding box center [120, 56] width 30 height 8
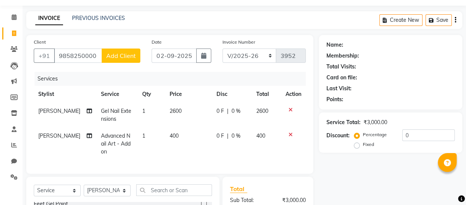
select select "15"
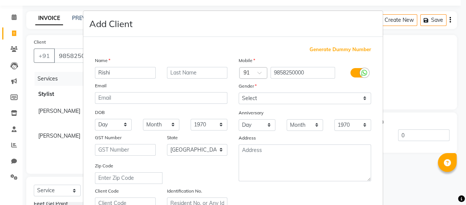
type input "Rishi"
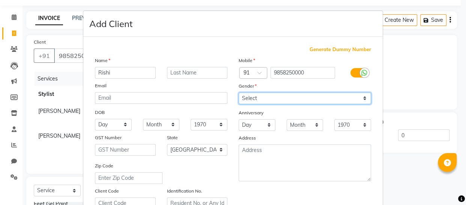
click at [278, 100] on select "Select Male Female Other Prefer Not To Say" at bounding box center [305, 98] width 132 height 12
select select "female"
click at [239, 92] on select "Select Male Female Other Prefer Not To Say" at bounding box center [305, 98] width 132 height 12
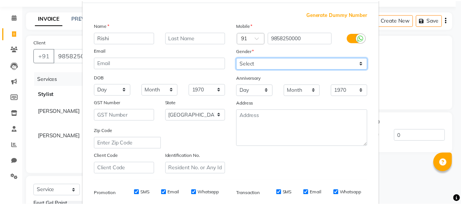
scroll to position [144, 0]
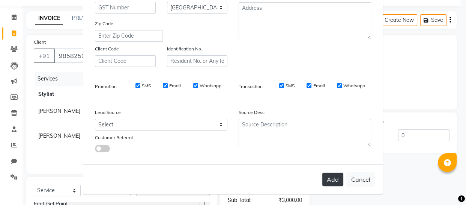
click at [328, 173] on button "Add" at bounding box center [332, 179] width 21 height 14
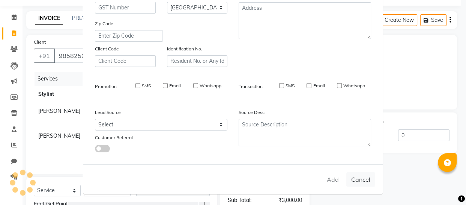
select select
select select "null"
select select
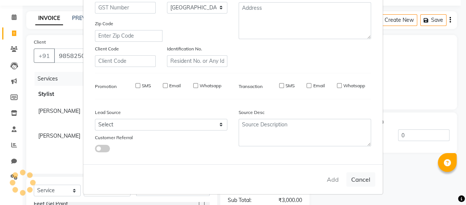
select select
checkbox input "false"
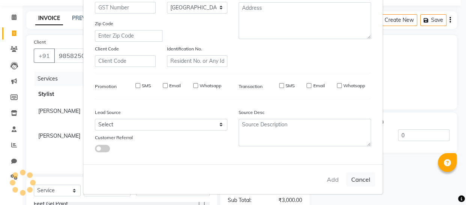
checkbox input "false"
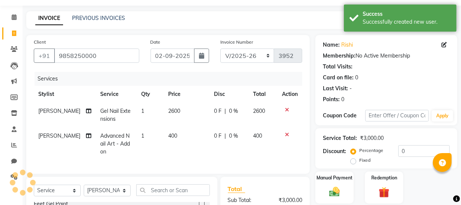
scroll to position [120, 0]
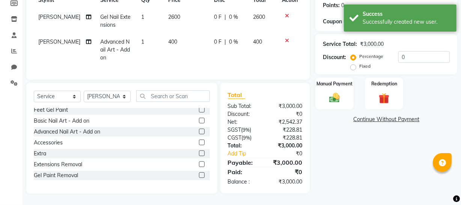
drag, startPoint x: 358, startPoint y: 59, endPoint x: 363, endPoint y: 56, distance: 5.5
click at [359, 62] on div "Fixed" at bounding box center [361, 66] width 18 height 9
drag, startPoint x: 415, startPoint y: 49, endPoint x: 373, endPoint y: 54, distance: 43.2
click at [382, 54] on div "Percentage Fixed 0" at bounding box center [401, 61] width 98 height 20
click at [363, 63] on label "Fixed" at bounding box center [364, 66] width 11 height 7
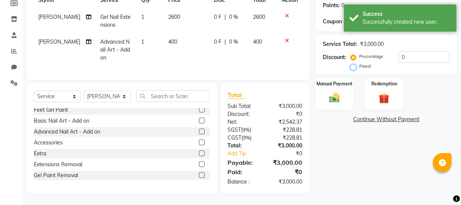
click at [357, 63] on input "Fixed" at bounding box center [354, 65] width 5 height 5
radio input "true"
drag, startPoint x: 406, startPoint y: 50, endPoint x: 343, endPoint y: 63, distance: 64.8
click at [352, 62] on div "Percentage Fixed 0" at bounding box center [401, 61] width 98 height 20
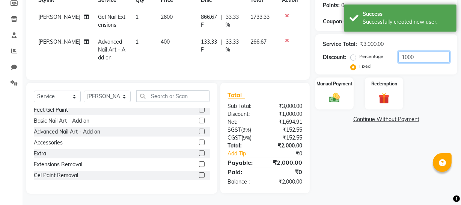
type input "1000"
click at [373, 163] on div "Name: Rishi Membership: No Active Membership Total Visits: Card on file: 0 Last…" at bounding box center [388, 67] width 147 height 252
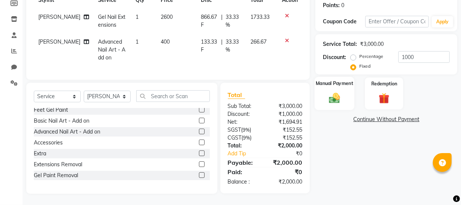
click at [344, 95] on div "Manual Payment" at bounding box center [334, 93] width 40 height 33
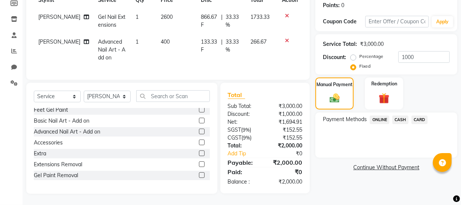
click at [375, 115] on span "ONLINE" at bounding box center [380, 119] width 20 height 9
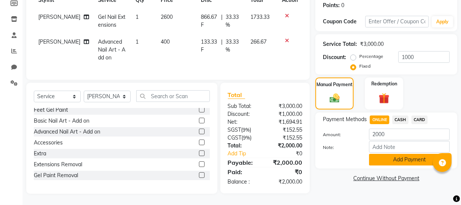
click at [386, 156] on button "Add Payment" at bounding box center [409, 159] width 81 height 12
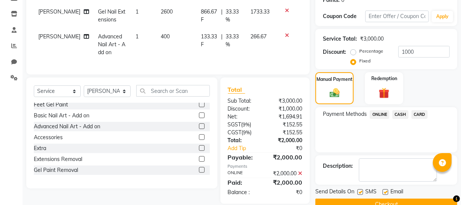
scroll to position [137, 0]
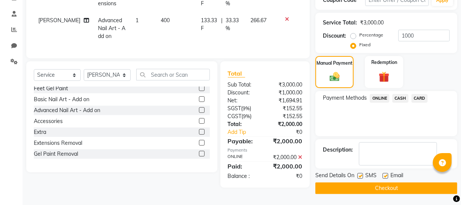
click at [375, 185] on button "Checkout" at bounding box center [386, 188] width 142 height 12
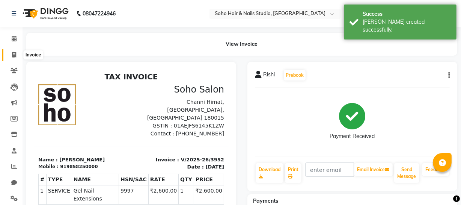
click at [8, 55] on span at bounding box center [14, 55] width 13 height 9
select select "service"
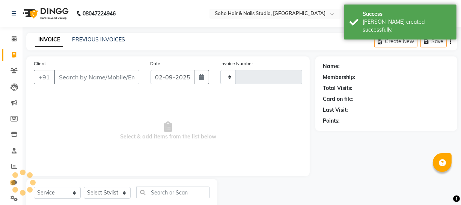
type input "3953"
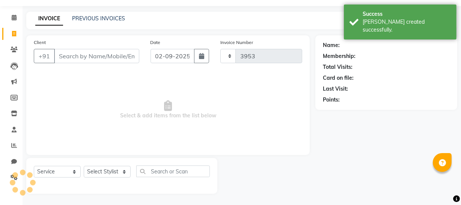
select select "735"
select select "membership"
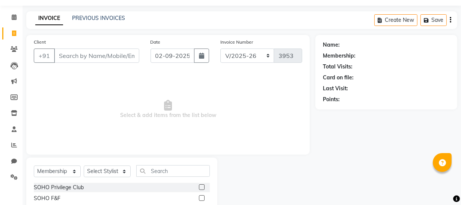
click at [9, 55] on li "Clients" at bounding box center [11, 49] width 23 height 16
click at [79, 61] on input "Client" at bounding box center [96, 55] width 85 height 14
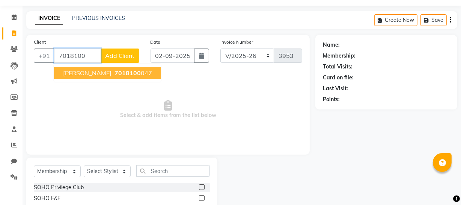
click at [113, 71] on ngb-highlight "7018100 047" at bounding box center [132, 73] width 39 height 8
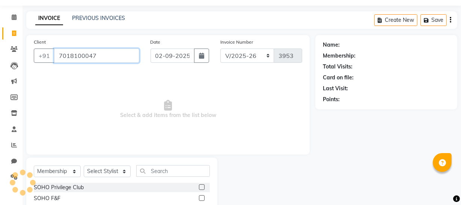
type input "7018100047"
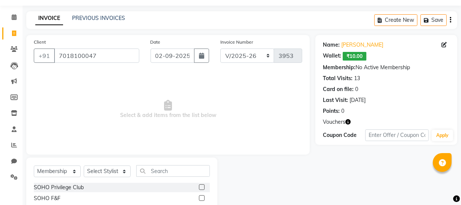
click at [351, 121] on div "Vouchers" at bounding box center [386, 122] width 127 height 8
click at [349, 121] on icon "button" at bounding box center [347, 121] width 5 height 5
click at [12, 16] on icon at bounding box center [14, 17] width 5 height 6
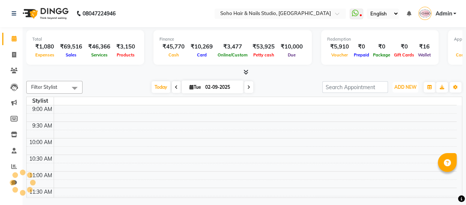
drag, startPoint x: 409, startPoint y: 87, endPoint x: 400, endPoint y: 104, distance: 19.1
click at [409, 88] on span "ADD NEW" at bounding box center [405, 87] width 22 height 6
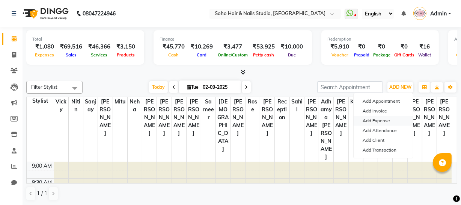
click at [385, 120] on link "Add Expense" at bounding box center [383, 121] width 59 height 10
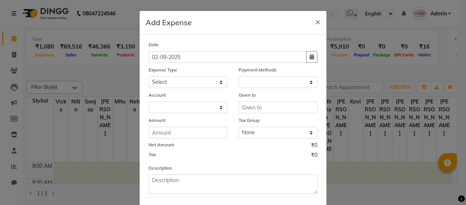
select select "1"
select select "2529"
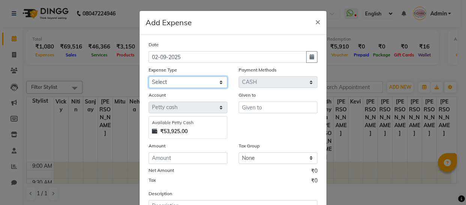
click at [190, 83] on select "Select Cash transfer to bank Client Snacks Fuel Govt fee Incentive Maintenance …" at bounding box center [188, 82] width 79 height 12
select select "22572"
click at [149, 77] on select "Select Cash transfer to bank Client Snacks Fuel Govt fee Incentive Maintenance …" at bounding box center [188, 82] width 79 height 12
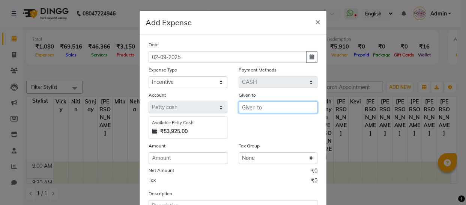
click at [247, 112] on input "text" at bounding box center [278, 107] width 79 height 12
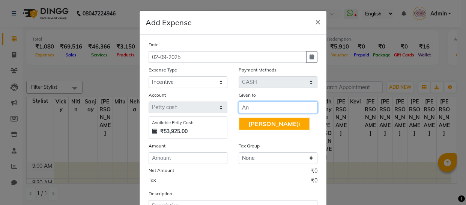
type input "A"
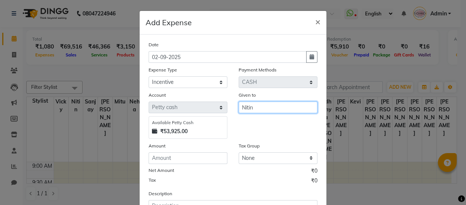
type input "Nitin"
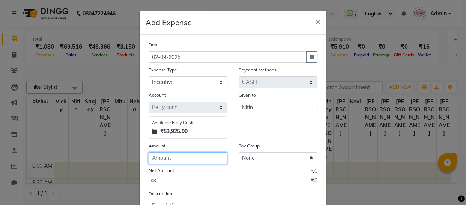
click at [209, 159] on input "number" at bounding box center [188, 158] width 79 height 12
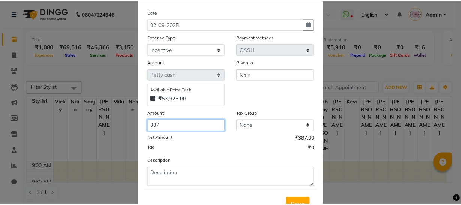
scroll to position [65, 0]
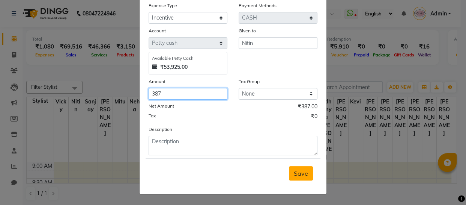
type input "387"
click at [291, 170] on button "Save" at bounding box center [301, 173] width 24 height 14
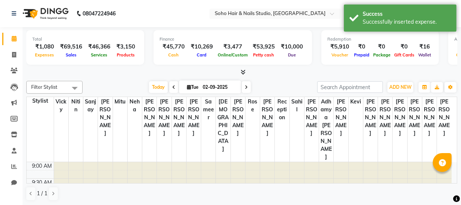
click at [11, 63] on li "Clients" at bounding box center [11, 71] width 23 height 16
click at [15, 59] on span at bounding box center [14, 55] width 13 height 9
select select "service"
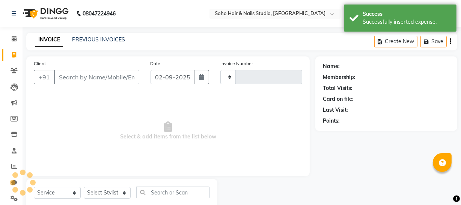
type input "3953"
select select "735"
select select "membership"
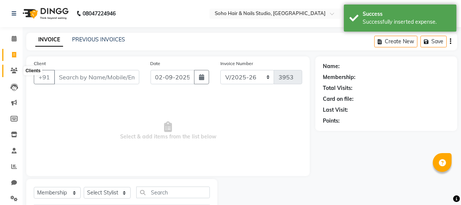
click at [15, 66] on span at bounding box center [14, 70] width 13 height 9
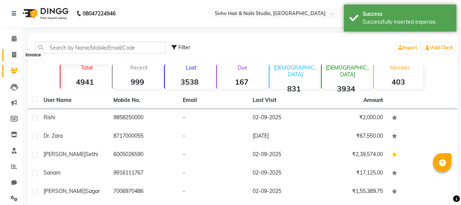
click at [10, 54] on span at bounding box center [14, 55] width 13 height 9
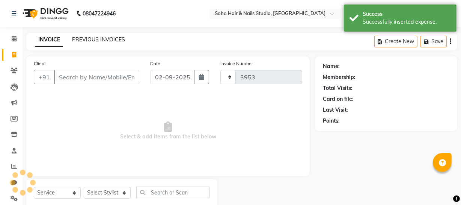
click at [99, 36] on link "PREVIOUS INVOICES" at bounding box center [98, 39] width 53 height 7
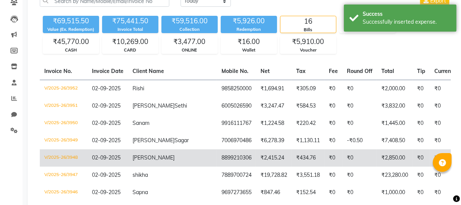
scroll to position [136, 0]
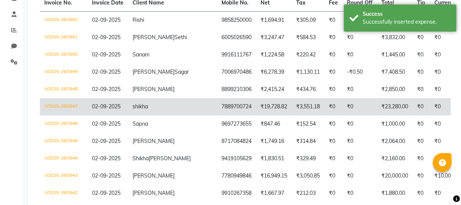
click at [377, 110] on td "₹23,280.00" at bounding box center [395, 106] width 36 height 17
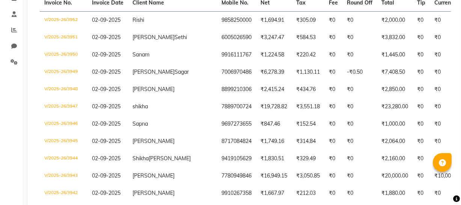
scroll to position [0, 0]
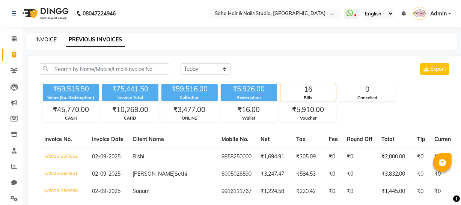
click at [44, 38] on link "INVOICE" at bounding box center [45, 39] width 21 height 7
select select "735"
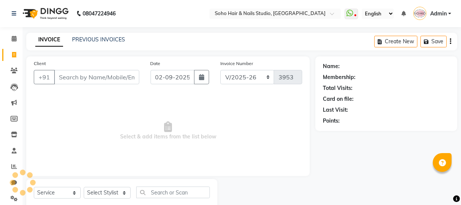
scroll to position [21, 0]
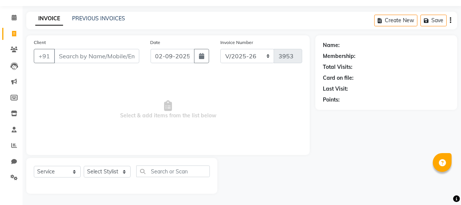
select select "membership"
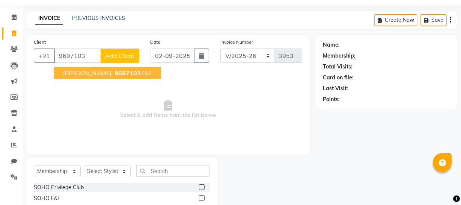
click at [117, 76] on span "9697103" at bounding box center [127, 73] width 26 height 8
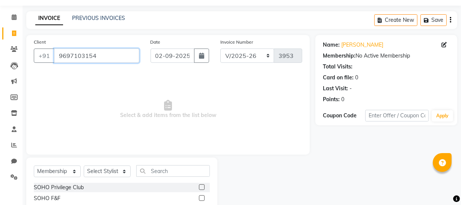
click at [116, 58] on input "9697103154" at bounding box center [96, 55] width 85 height 14
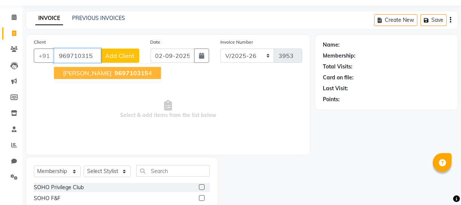
click at [97, 71] on span "Ankita Malhotra" at bounding box center [87, 73] width 48 height 8
type input "9697103154"
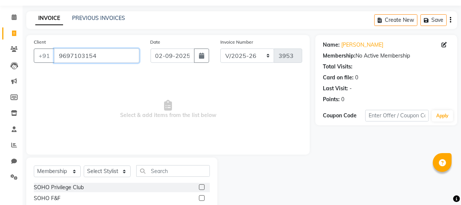
drag, startPoint x: 108, startPoint y: 58, endPoint x: 0, endPoint y: 66, distance: 108.7
click at [0, 64] on app-home "08047224946 Select Location × Soho Hair & Nails Studio, Jammu WhatsApp Status ✕…" at bounding box center [230, 102] width 461 height 247
click at [108, 119] on span "Select & add items from the list below" at bounding box center [168, 109] width 268 height 75
click at [12, 35] on icon at bounding box center [14, 33] width 4 height 6
select select "service"
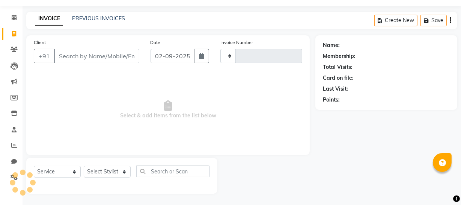
type input "3953"
select select "735"
select select "membership"
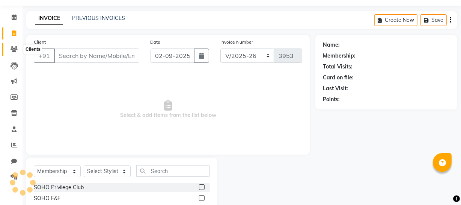
click at [15, 48] on icon at bounding box center [14, 49] width 7 height 6
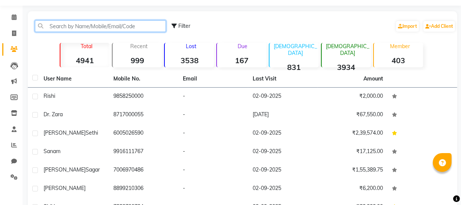
click at [74, 27] on input "text" at bounding box center [100, 26] width 131 height 12
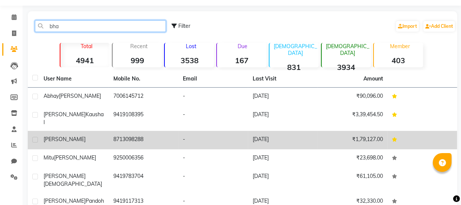
type input "bha"
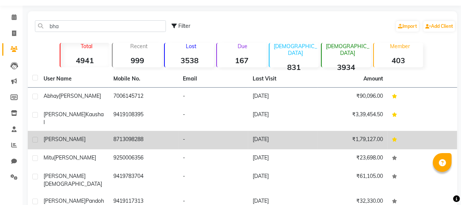
click at [120, 135] on td "8713098288" at bounding box center [144, 140] width 70 height 18
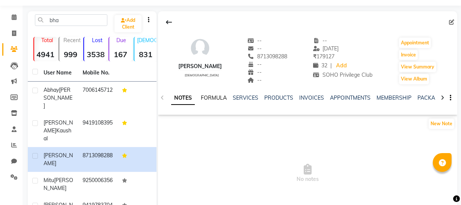
click at [219, 95] on link "FORMULA" at bounding box center [214, 97] width 26 height 7
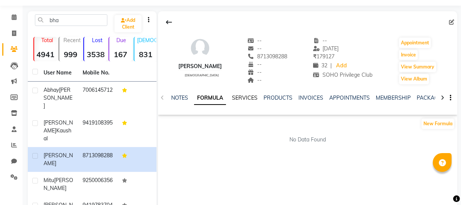
click at [239, 97] on link "SERVICES" at bounding box center [245, 97] width 26 height 7
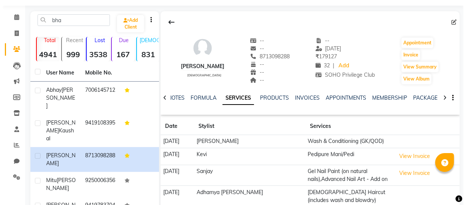
scroll to position [90, 0]
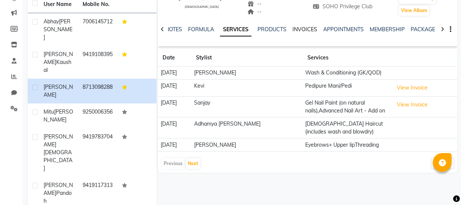
click at [307, 27] on link "INVOICES" at bounding box center [304, 29] width 25 height 7
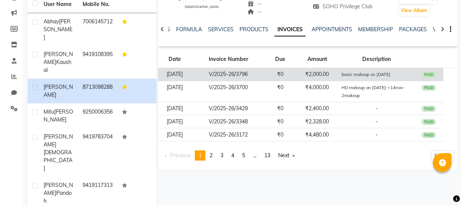
click at [350, 78] on td "basic makeup on 2sep" at bounding box center [376, 74] width 75 height 13
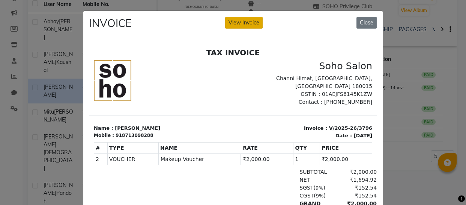
click at [240, 26] on button "View Invoice" at bounding box center [244, 23] width 38 height 12
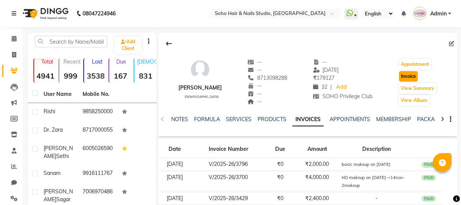
click at [407, 79] on button "Invoice" at bounding box center [408, 76] width 19 height 11
select select "service"
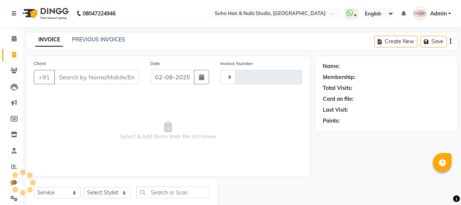
scroll to position [21, 0]
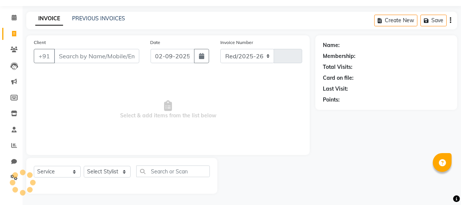
select select "735"
type input "3953"
type input "8713098288"
select select "membership"
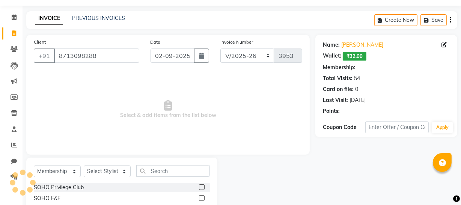
select select "1: Object"
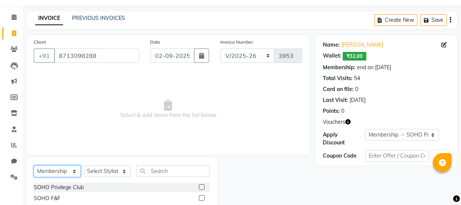
click at [75, 169] on select "Select Service Product Membership Package Voucher Prepaid Gift Card" at bounding box center [57, 171] width 47 height 12
select select "service"
click at [34, 165] on select "Select Service Product Membership Package Voucher Prepaid Gift Card" at bounding box center [57, 171] width 47 height 12
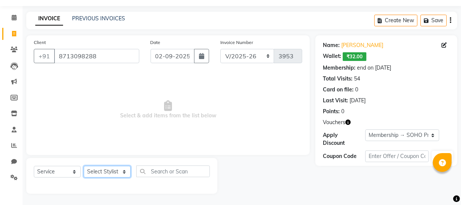
click at [107, 175] on select "Select Stylist Abhishek Kohli Adhamya Bamotra Amit Anita Kumari Arun Sain Aviji…" at bounding box center [107, 171] width 47 height 12
select select "13838"
click at [84, 165] on select "Select Stylist Abhishek Kohli Adhamya Bamotra Amit Anita Kumari Arun Sain Aviji…" at bounding box center [107, 171] width 47 height 12
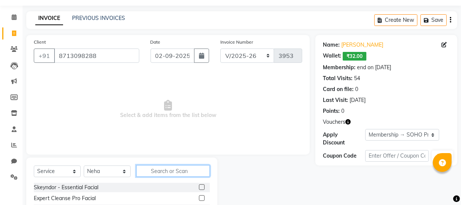
click at [158, 171] on input "text" at bounding box center [173, 171] width 74 height 12
type input "cla"
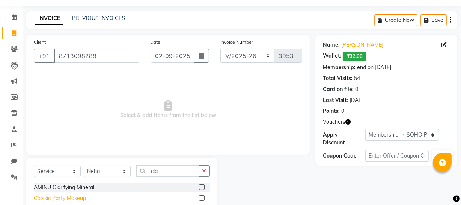
click at [74, 198] on div "Classic Party Makeup" at bounding box center [60, 198] width 52 height 8
checkbox input "false"
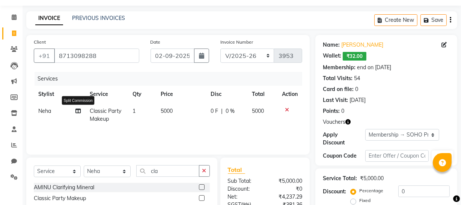
click at [78, 111] on icon at bounding box center [77, 110] width 5 height 5
select select "13838"
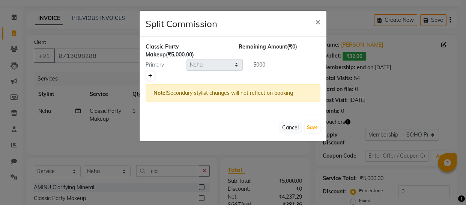
click at [153, 73] on link at bounding box center [150, 75] width 8 height 9
type input "2500"
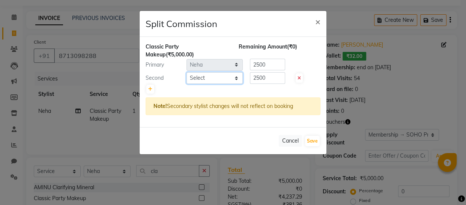
click at [205, 77] on select "Select [PERSON_NAME] Adhamya [PERSON_NAME] [PERSON_NAME] [PERSON_NAME] [PERSON_…" at bounding box center [215, 78] width 56 height 12
select select "11749"
click at [187, 72] on select "Select [PERSON_NAME] Adhamya [PERSON_NAME] [PERSON_NAME] [PERSON_NAME] [PERSON_…" at bounding box center [215, 78] width 56 height 12
drag, startPoint x: 276, startPoint y: 78, endPoint x: 195, endPoint y: 68, distance: 81.7
click at [202, 76] on div "Second Select Abhishek Kohli Adhamya Bamotra Amit Anita Kumari Arun Sain Avijit…" at bounding box center [233, 78] width 186 height 12
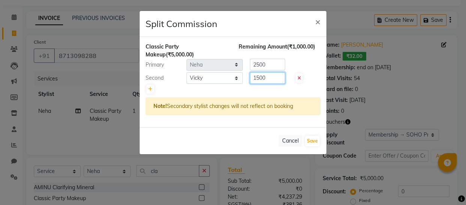
type input "1500"
click at [188, 63] on div "Primary Select Abhishek Kohli Adhamya Bamotra Amit Anita Kumari Arun Sain Aviji…" at bounding box center [233, 65] width 186 height 12
type input "3500"
click at [314, 141] on button "Save" at bounding box center [312, 140] width 15 height 11
select select "Select"
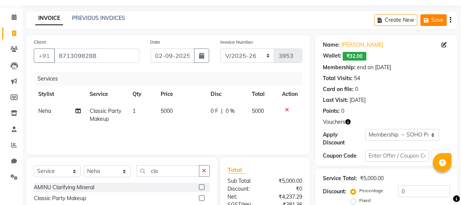
click at [427, 18] on icon "button" at bounding box center [428, 20] width 8 height 5
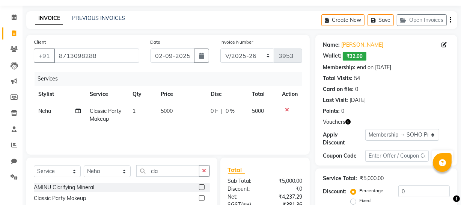
click at [347, 122] on icon "button" at bounding box center [347, 121] width 5 height 5
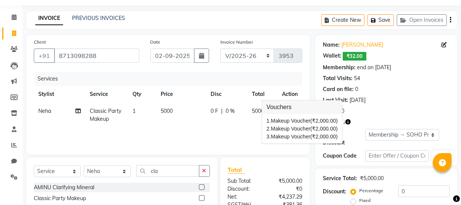
click at [394, 113] on div "Points: 0" at bounding box center [386, 111] width 127 height 8
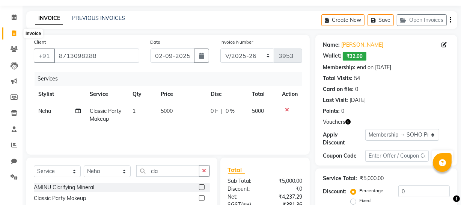
click at [17, 33] on span at bounding box center [14, 33] width 13 height 9
select select "service"
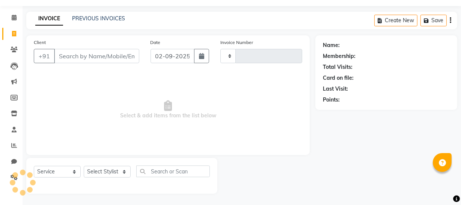
type input "3953"
select select "735"
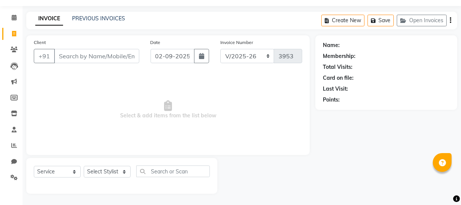
select select "membership"
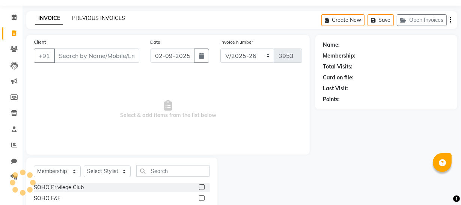
click at [94, 19] on link "PREVIOUS INVOICES" at bounding box center [98, 18] width 53 height 7
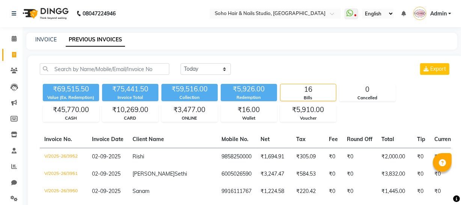
scroll to position [296, 0]
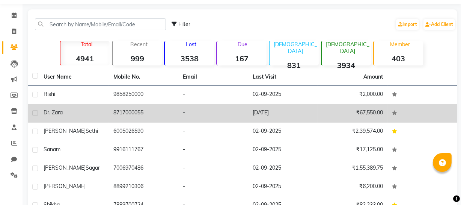
click at [116, 120] on td "8717000055" at bounding box center [144, 113] width 70 height 18
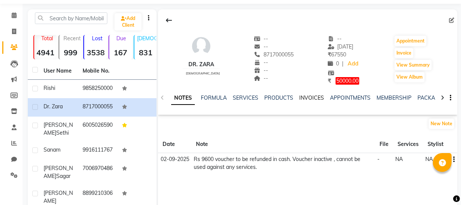
click at [311, 95] on link "INVOICES" at bounding box center [311, 97] width 25 height 7
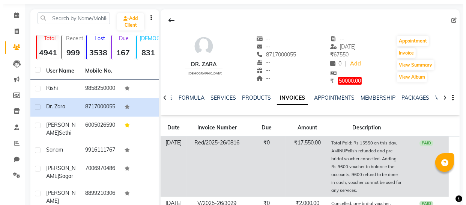
scroll to position [92, 0]
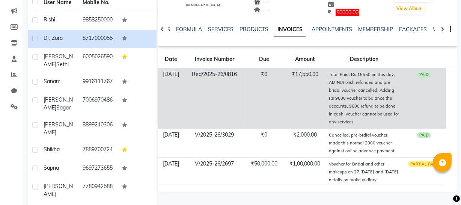
click at [322, 85] on td "₹17,550.00" at bounding box center [305, 98] width 44 height 60
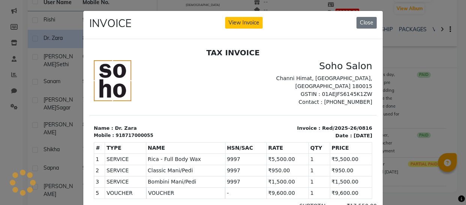
scroll to position [0, 0]
click at [238, 21] on button "View Invoice" at bounding box center [244, 23] width 38 height 12
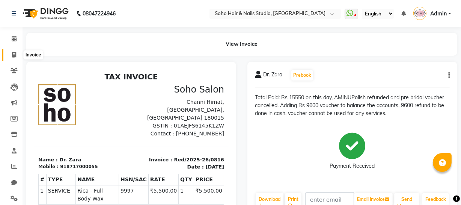
click at [15, 58] on span at bounding box center [14, 55] width 13 height 9
select select "service"
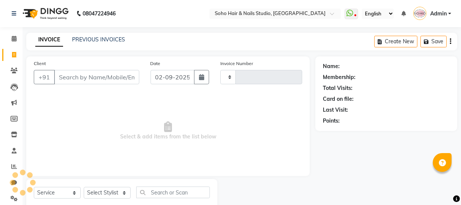
scroll to position [21, 0]
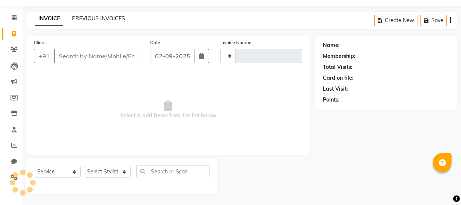
type input "3953"
select select "735"
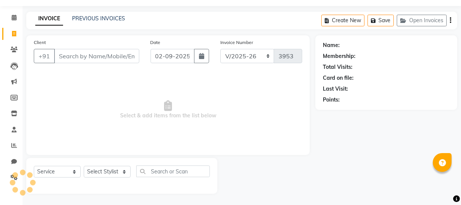
click at [111, 15] on div "PREVIOUS INVOICES" at bounding box center [98, 19] width 53 height 8
click at [111, 17] on link "PREVIOUS INVOICES" at bounding box center [98, 18] width 53 height 7
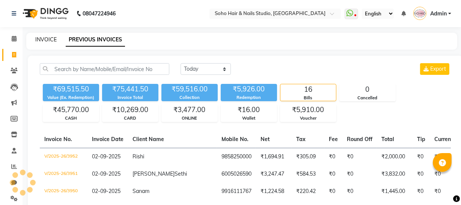
click at [46, 42] on link "INVOICE" at bounding box center [45, 39] width 21 height 7
select select "service"
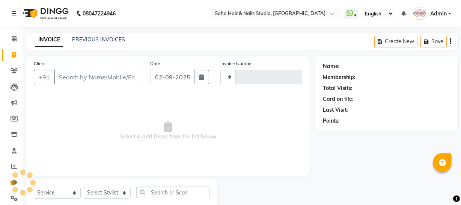
type input "3953"
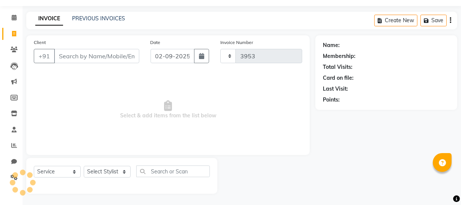
select select "735"
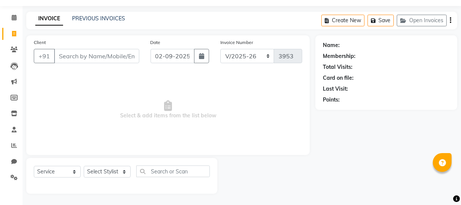
select select "membership"
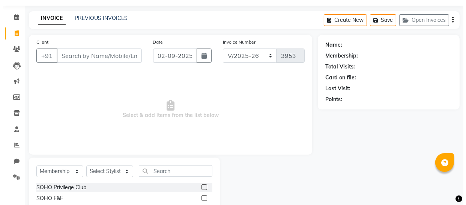
scroll to position [0, 0]
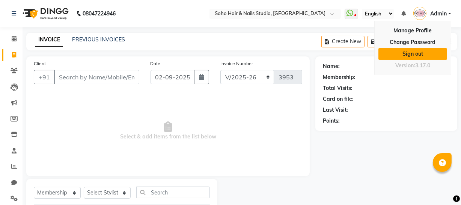
click at [420, 51] on link "Sign out" at bounding box center [412, 54] width 69 height 12
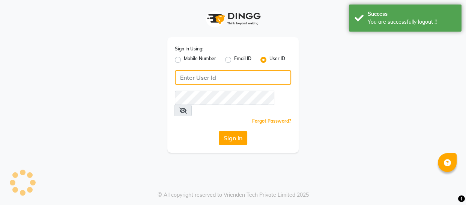
type input "9596963939"
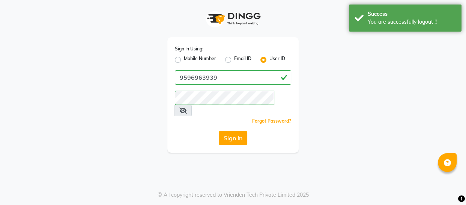
click at [191, 59] on label "Mobile Number" at bounding box center [200, 59] width 32 height 9
click at [189, 59] on input "Mobile Number" at bounding box center [186, 57] width 5 height 5
radio input "true"
radio input "false"
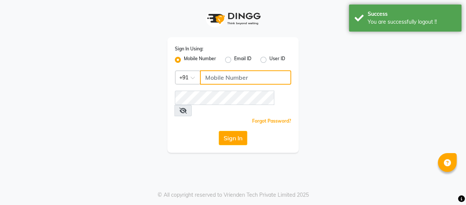
click at [230, 79] on input "Username" at bounding box center [245, 77] width 91 height 14
type input "9596963939"
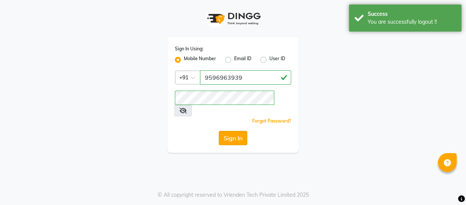
click at [226, 131] on button "Sign In" at bounding box center [233, 138] width 29 height 14
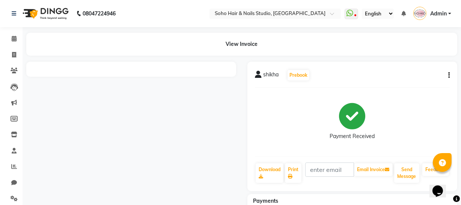
click at [443, 75] on div "[PERSON_NAME] Prebook" at bounding box center [352, 75] width 195 height 12
click at [448, 75] on button "button" at bounding box center [447, 75] width 5 height 8
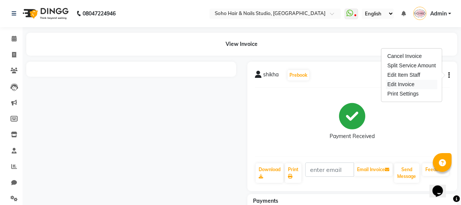
click at [418, 83] on div "Edit Invoice" at bounding box center [411, 84] width 51 height 9
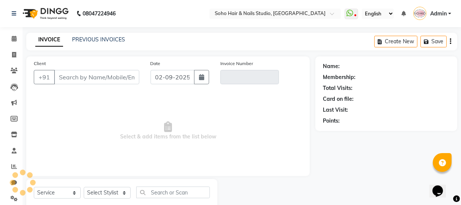
scroll to position [21, 0]
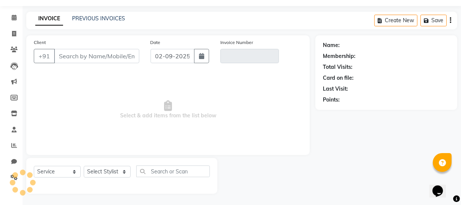
select select "membership"
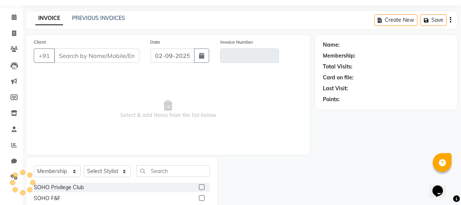
type input "7889700724"
type input "V/2025-26/3947"
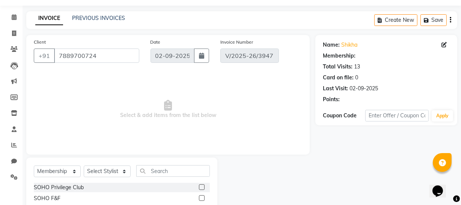
select select "1: Object"
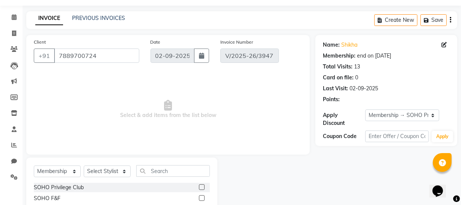
select select "select"
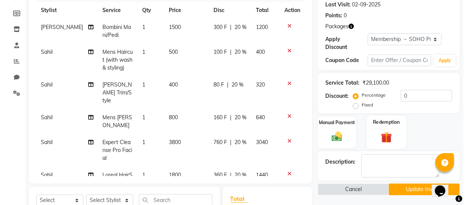
scroll to position [90, 0]
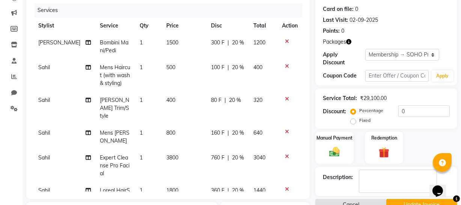
click at [354, 200] on button "Cancel" at bounding box center [350, 205] width 71 height 12
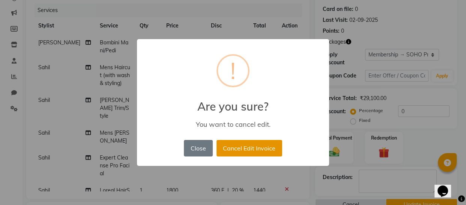
click at [269, 146] on button "Cancel Edit Invoice" at bounding box center [250, 148] width 66 height 17
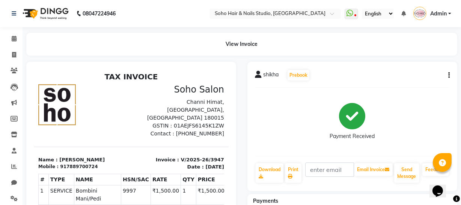
click at [446, 76] on button "button" at bounding box center [447, 75] width 5 height 8
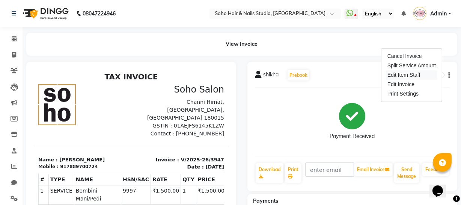
click at [405, 74] on div "Edit Item Staff" at bounding box center [411, 74] width 51 height 9
select select "39741"
select select "58119"
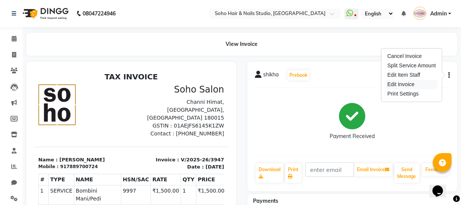
select select "58119"
select select "30406"
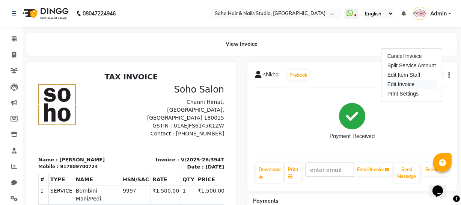
select select "30406"
select select "81211"
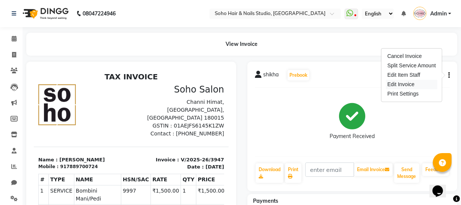
select select "86027"
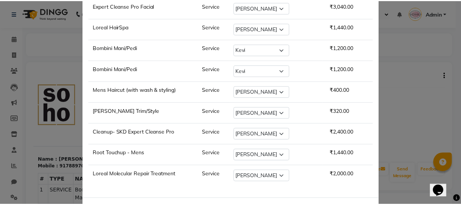
scroll to position [305, 0]
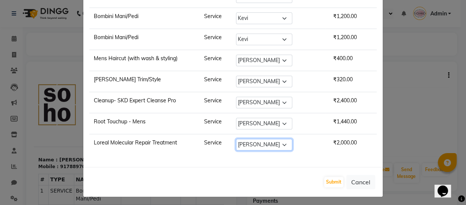
click at [283, 142] on select "Select [PERSON_NAME] Adhamya [PERSON_NAME] [PERSON_NAME] [PERSON_NAME] [PERSON_…" at bounding box center [264, 144] width 56 height 12
select select "86027"
click at [242, 138] on select "Select [PERSON_NAME] Adhamya [PERSON_NAME] [PERSON_NAME] [PERSON_NAME] [PERSON_…" at bounding box center [264, 144] width 56 height 12
click at [332, 178] on button "Submit" at bounding box center [333, 181] width 19 height 11
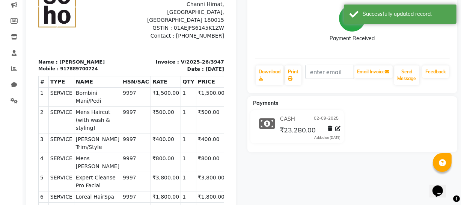
scroll to position [0, 0]
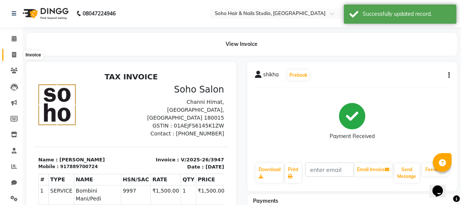
click at [15, 54] on icon at bounding box center [14, 55] width 4 height 6
select select "service"
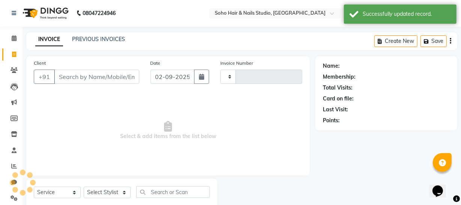
type input "3953"
select select "735"
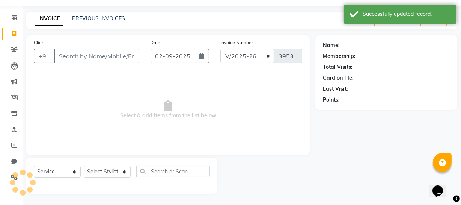
select select "membership"
